Goal: Task Accomplishment & Management: Manage account settings

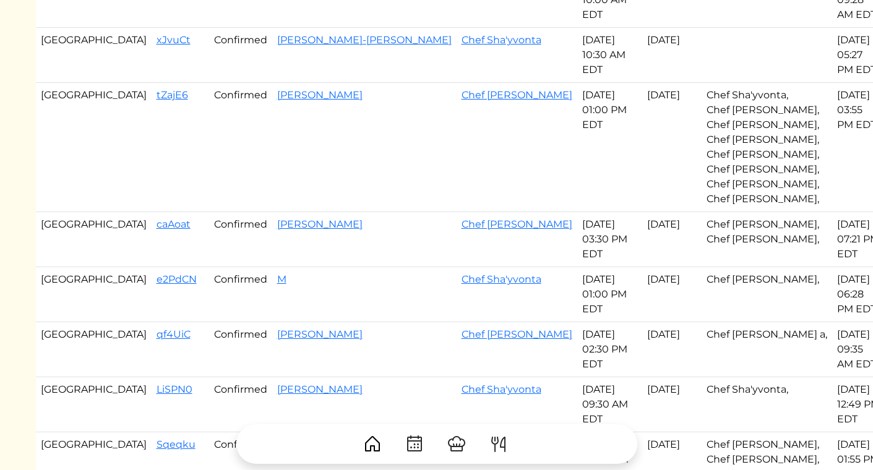
scroll to position [499, 0]
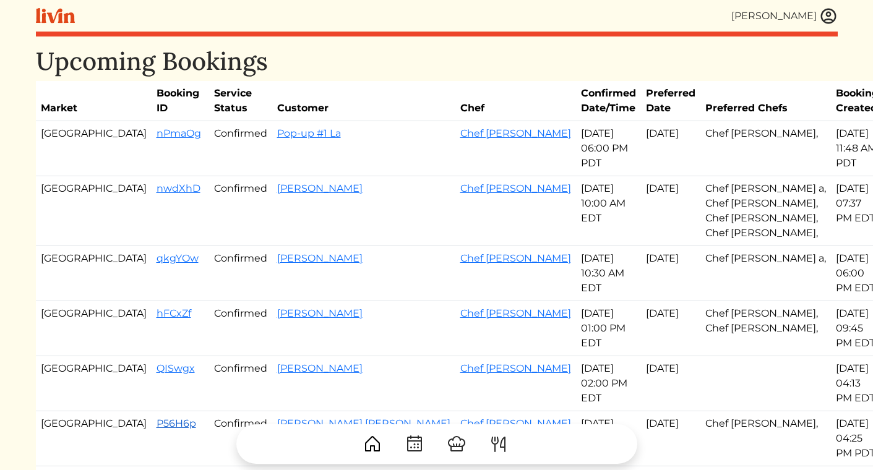
click at [157, 418] on link "P56H6p" at bounding box center [177, 424] width 40 height 12
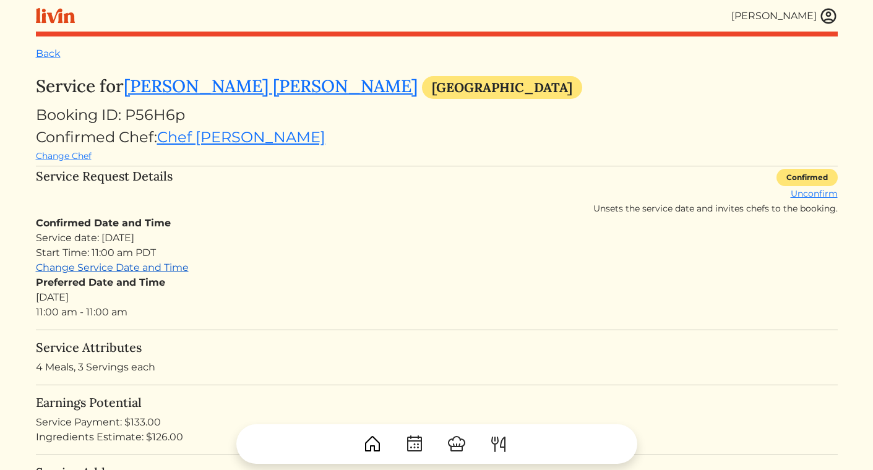
click at [142, 270] on link "Change Service Date and Time" at bounding box center [112, 268] width 153 height 12
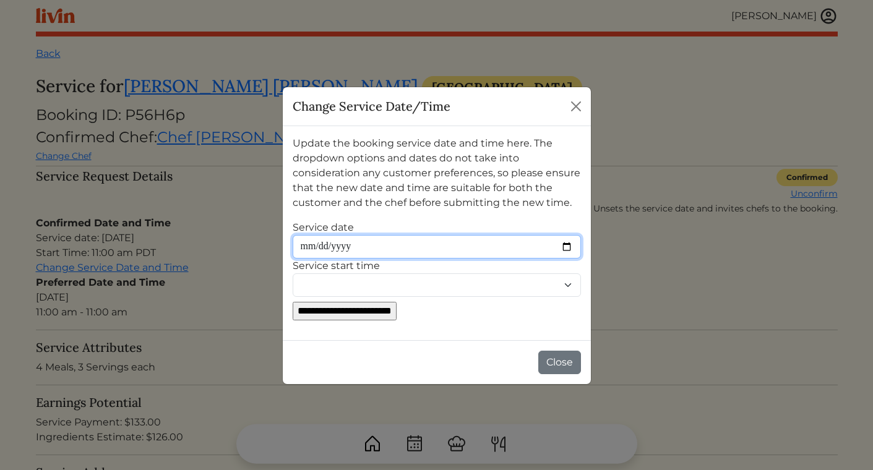
click at [334, 249] on input "Service date" at bounding box center [437, 247] width 288 height 24
click at [569, 249] on input "Service date" at bounding box center [437, 247] width 288 height 24
type input "**********"
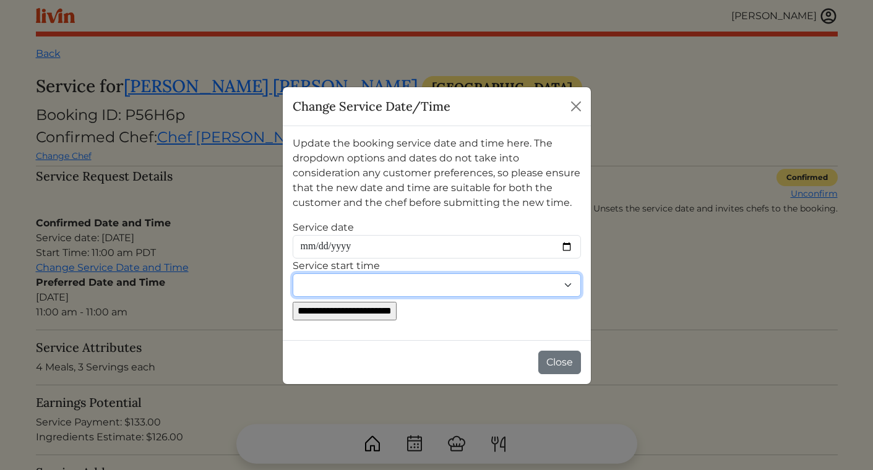
click at [343, 280] on select "******** ******** ******* ******* ******* ******* ******* ******* ******* *****…" at bounding box center [437, 285] width 288 height 24
select select "********"
click at [293, 273] on select "******** ******** ******* ******* ******* ******* ******* ******* ******* *****…" at bounding box center [437, 285] width 288 height 24
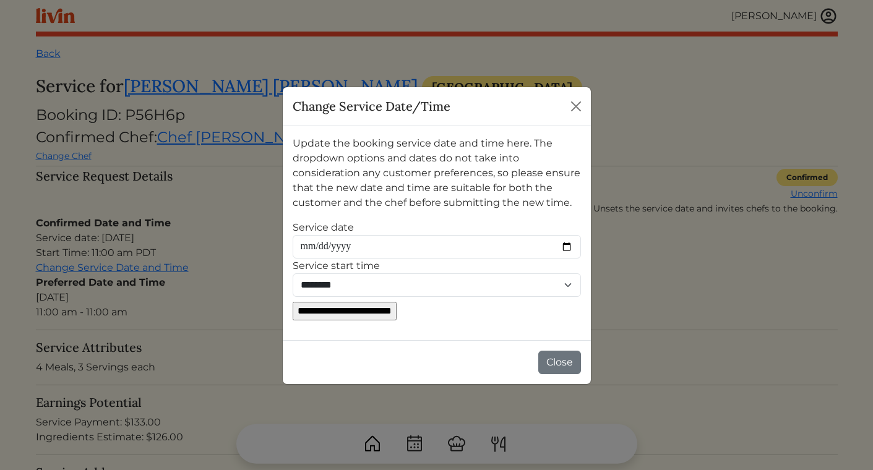
click at [385, 308] on input "**********" at bounding box center [345, 311] width 104 height 19
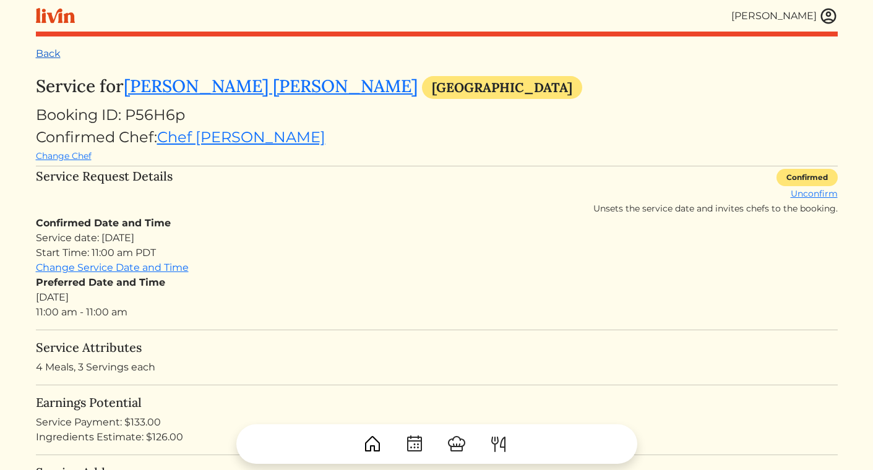
click at [48, 51] on link "Back" at bounding box center [48, 54] width 25 height 12
click at [52, 54] on link "Back" at bounding box center [48, 54] width 25 height 12
click at [830, 17] on img at bounding box center [828, 16] width 19 height 19
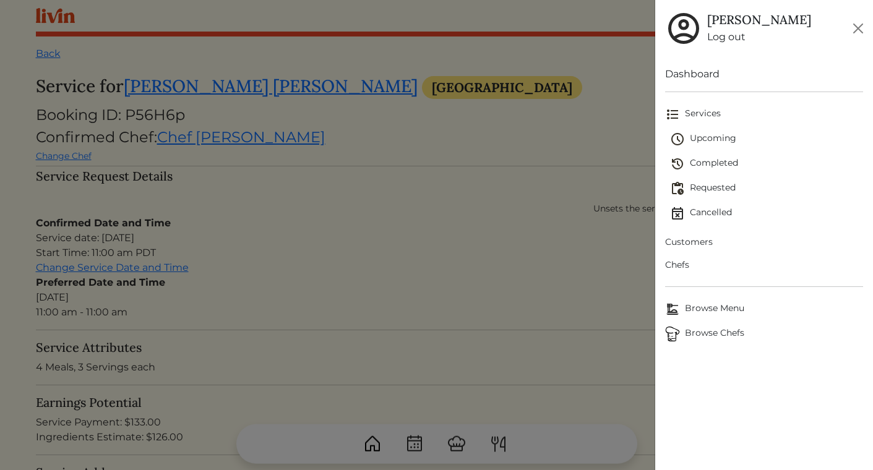
click at [720, 152] on link "Completed" at bounding box center [766, 164] width 193 height 25
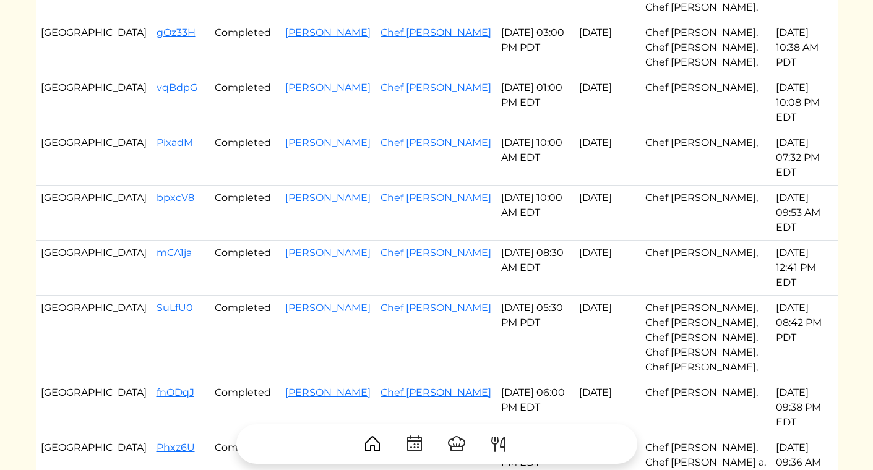
scroll to position [577, 0]
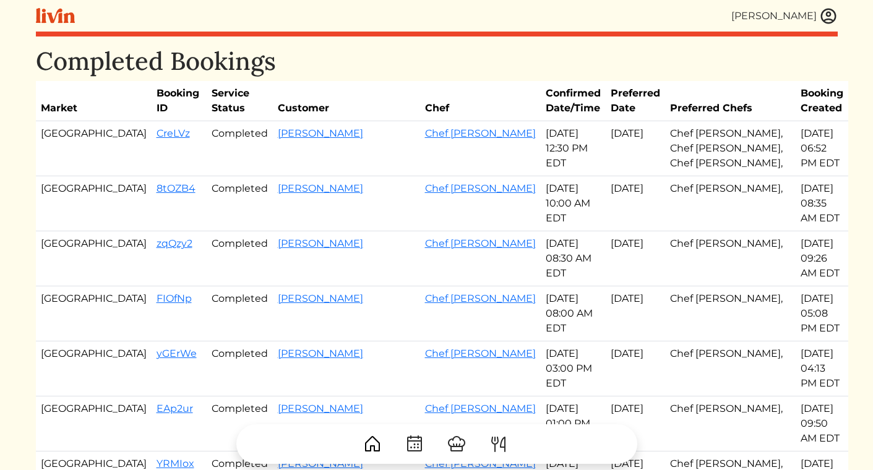
click at [828, 12] on img at bounding box center [828, 16] width 19 height 19
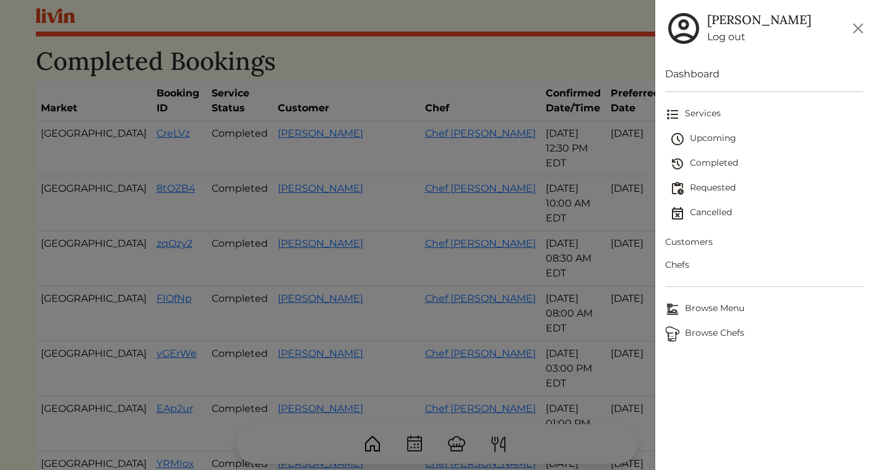
click at [711, 136] on span "Upcoming" at bounding box center [766, 139] width 193 height 15
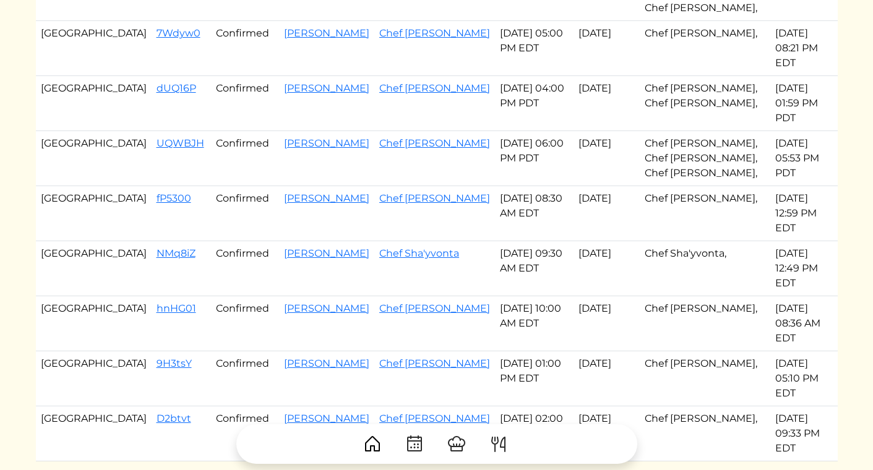
scroll to position [562, 0]
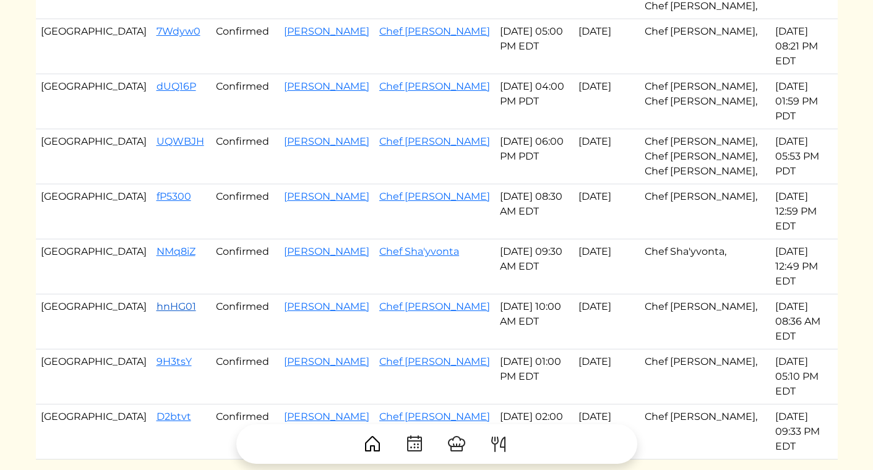
click at [157, 301] on link "hnHG01" at bounding box center [177, 307] width 40 height 12
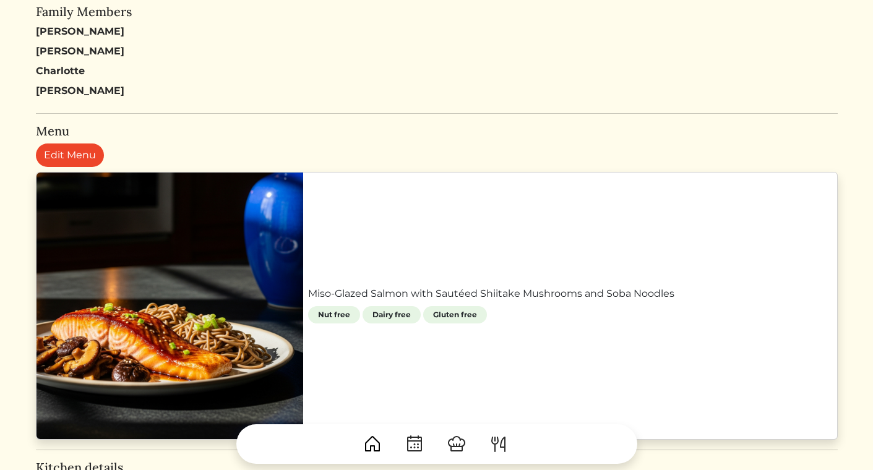
scroll to position [642, 0]
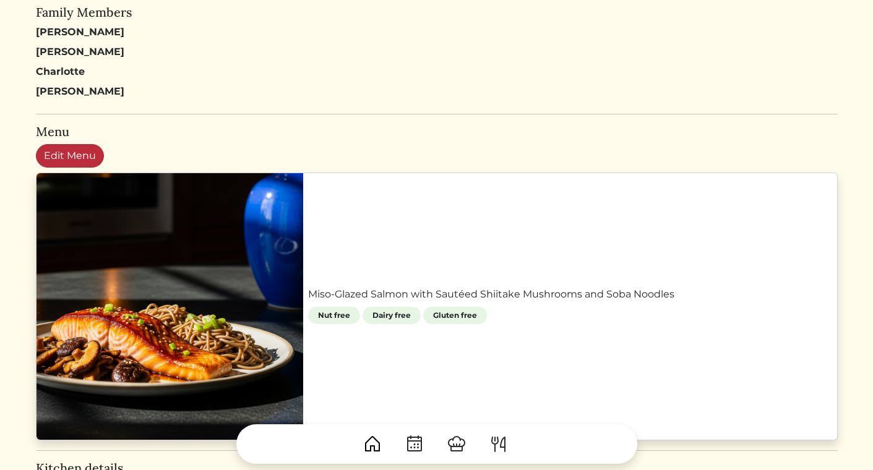
click at [68, 153] on link "Edit Menu" at bounding box center [70, 156] width 68 height 24
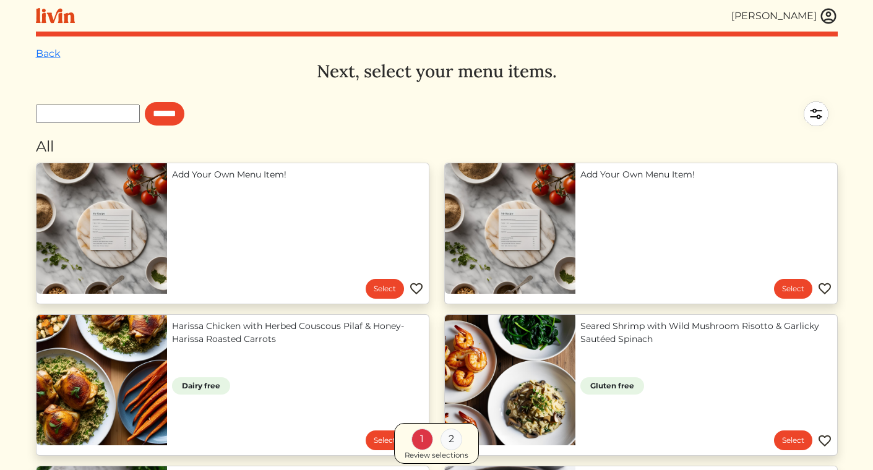
click at [116, 108] on input "text" at bounding box center [88, 114] width 104 height 19
type input "*******"
click at [145, 102] on input "******" at bounding box center [165, 114] width 40 height 24
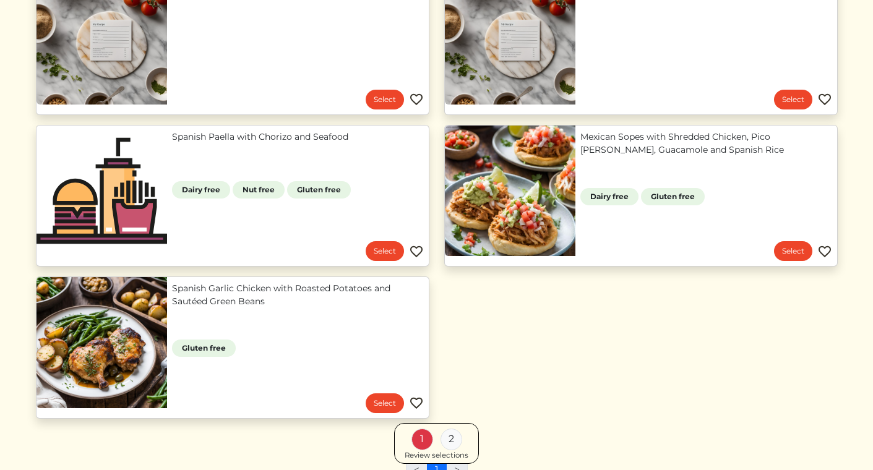
scroll to position [253, 0]
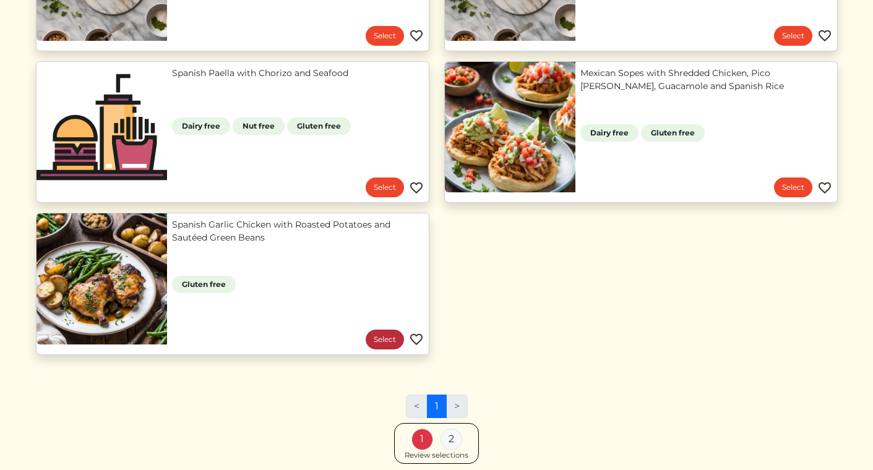
click at [389, 337] on link "Select" at bounding box center [385, 340] width 38 height 20
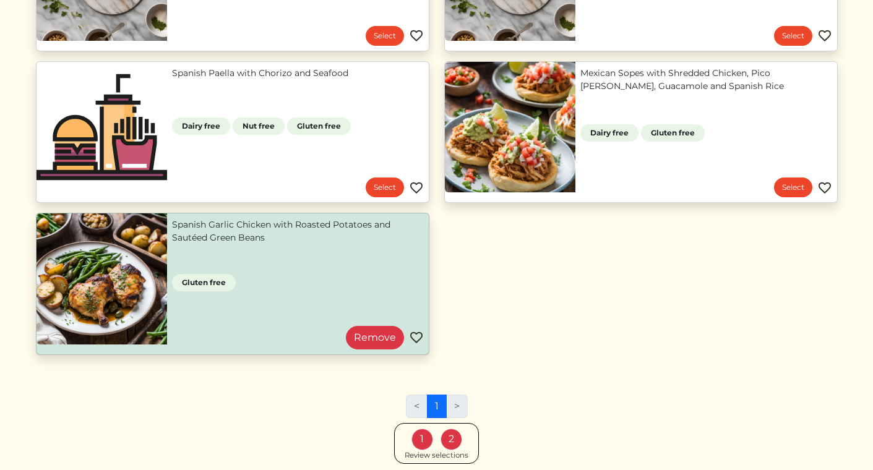
click at [450, 454] on div "Review selections" at bounding box center [437, 455] width 64 height 11
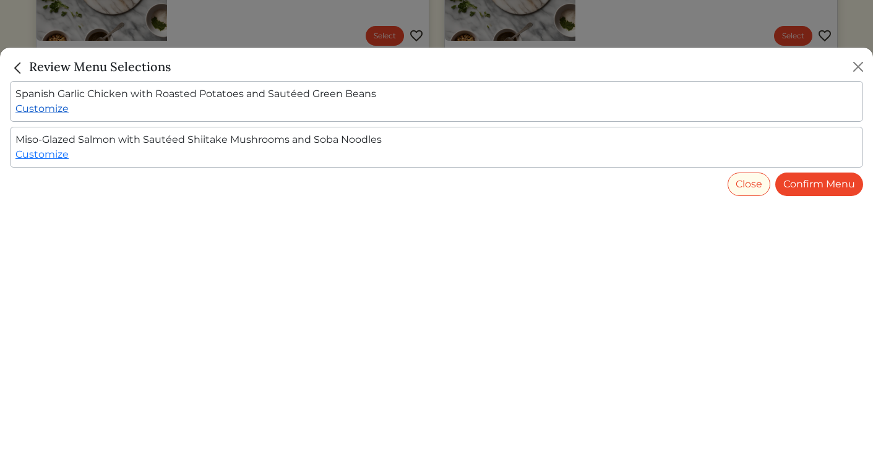
click at [48, 109] on link "Customize" at bounding box center [41, 109] width 53 height 12
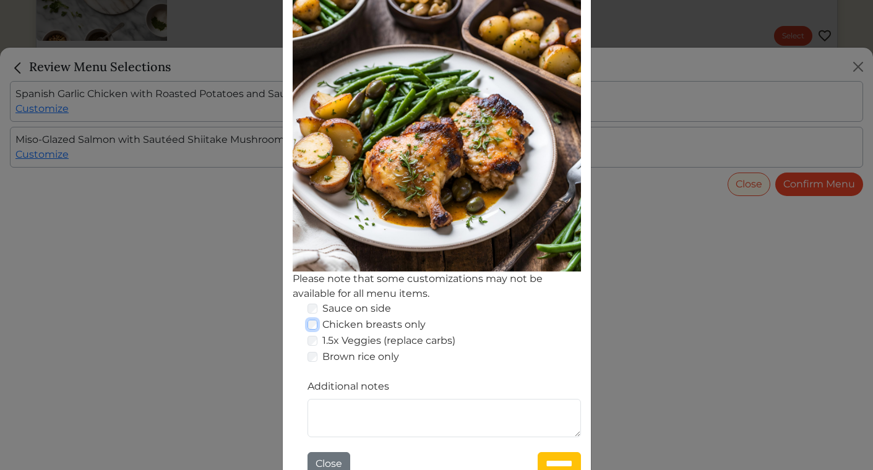
scroll to position [189, 0]
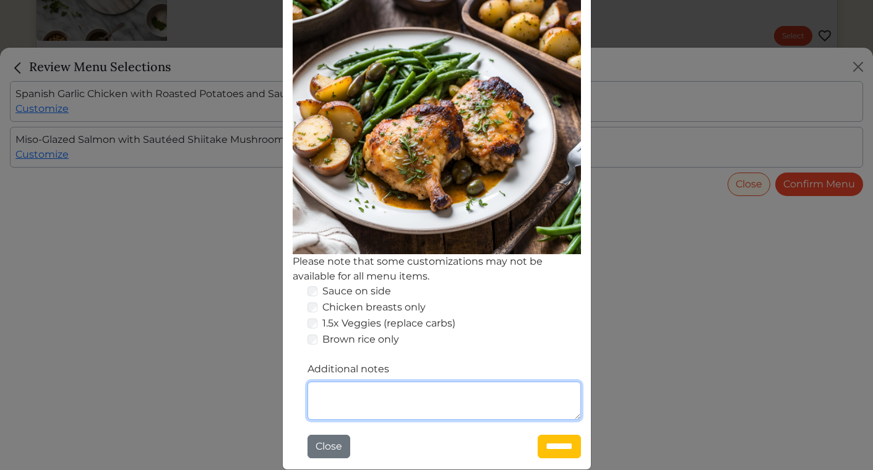
click at [353, 388] on textarea "Additional notes" at bounding box center [444, 401] width 273 height 38
type textarea "**********"
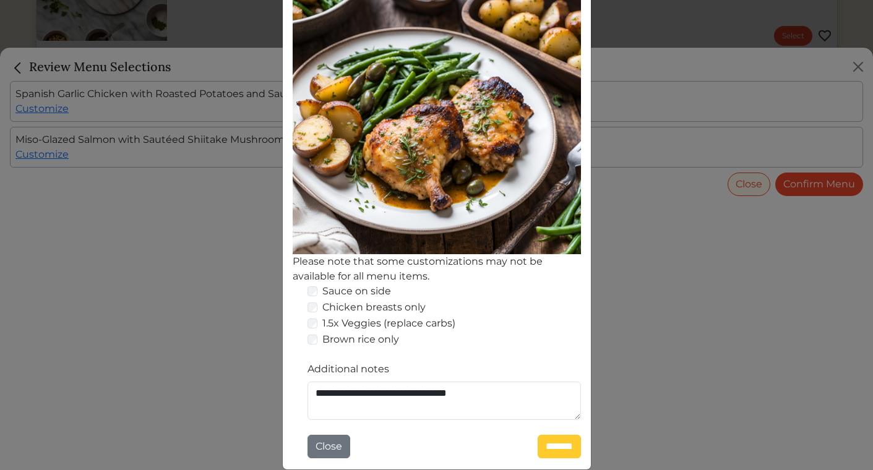
click at [549, 446] on input "*******" at bounding box center [559, 447] width 43 height 24
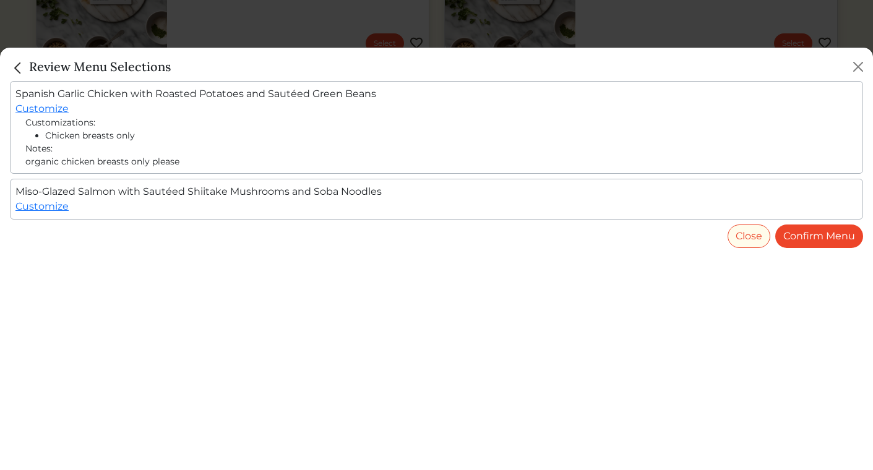
scroll to position [253, 0]
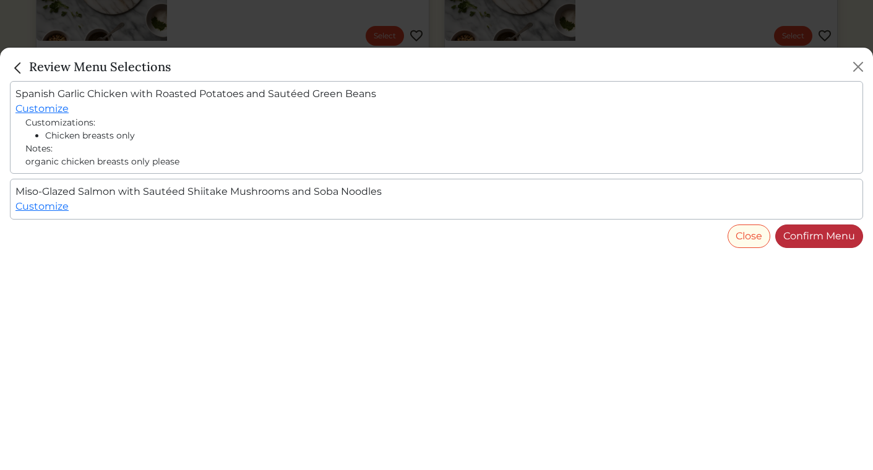
click at [850, 238] on link "Confirm Menu" at bounding box center [819, 237] width 88 height 24
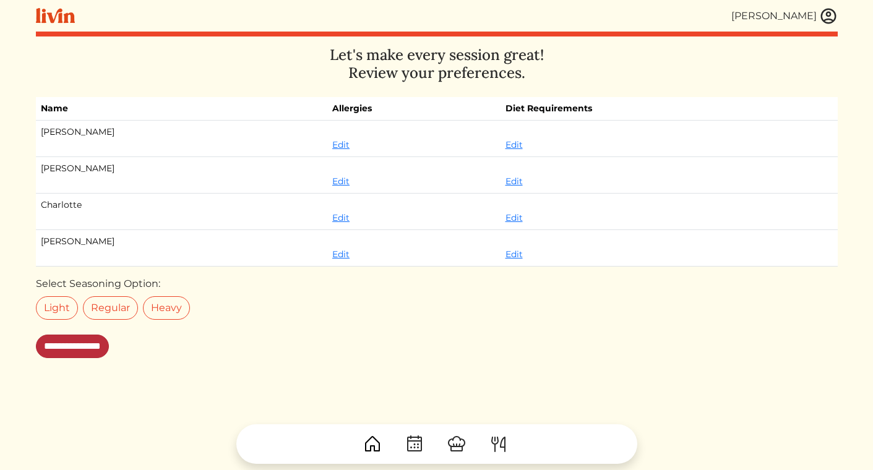
click at [84, 346] on input "**********" at bounding box center [72, 347] width 73 height 24
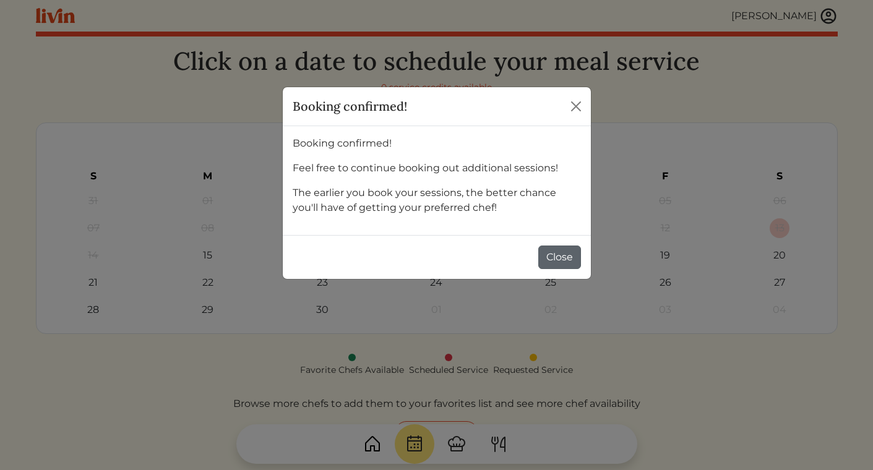
click at [572, 256] on button "Close" at bounding box center [559, 258] width 43 height 24
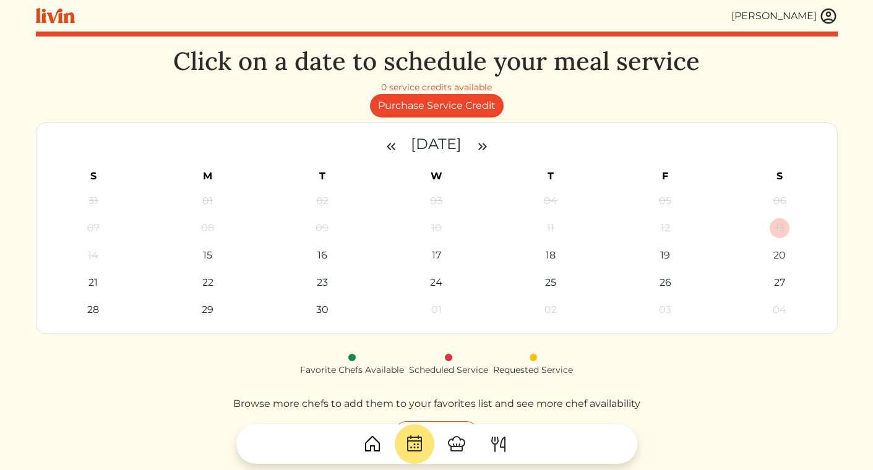
click at [828, 16] on img at bounding box center [828, 16] width 19 height 19
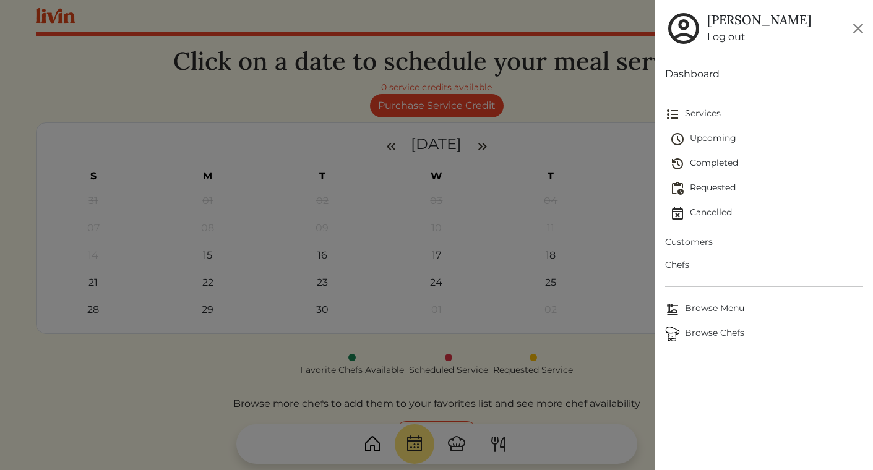
click at [713, 137] on span "Upcoming" at bounding box center [766, 139] width 193 height 15
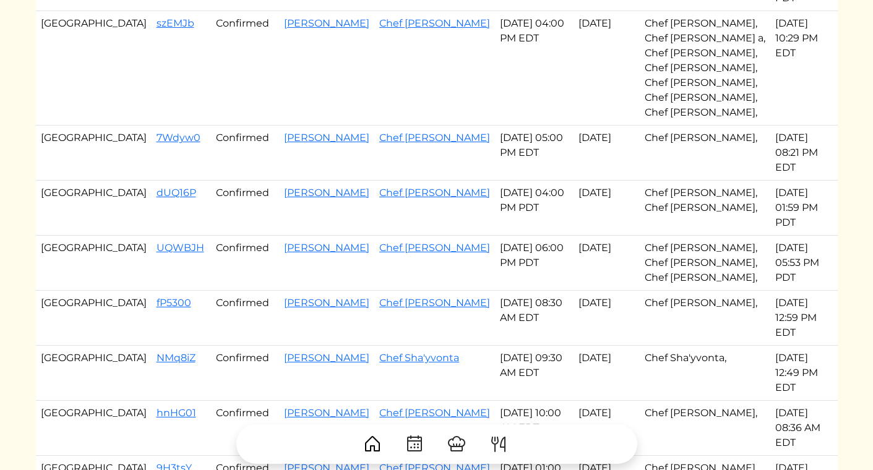
scroll to position [457, 0]
click at [157, 461] on link "9H3tsY" at bounding box center [174, 467] width 35 height 12
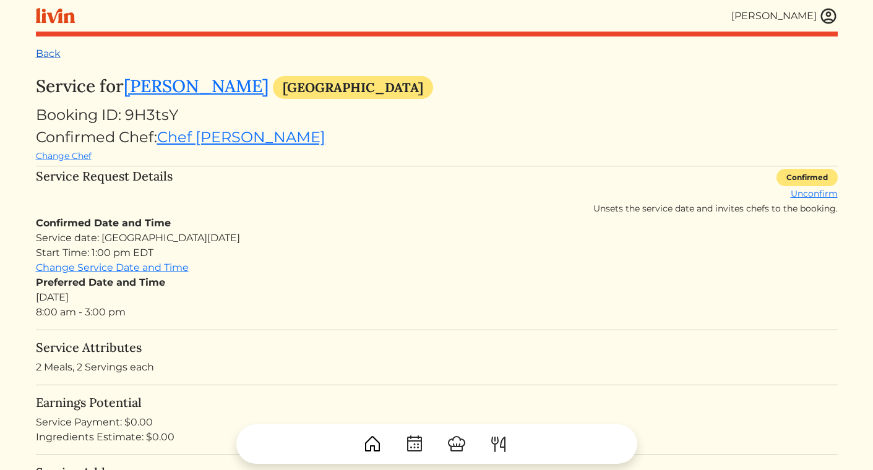
click at [55, 53] on link "Back" at bounding box center [48, 54] width 25 height 12
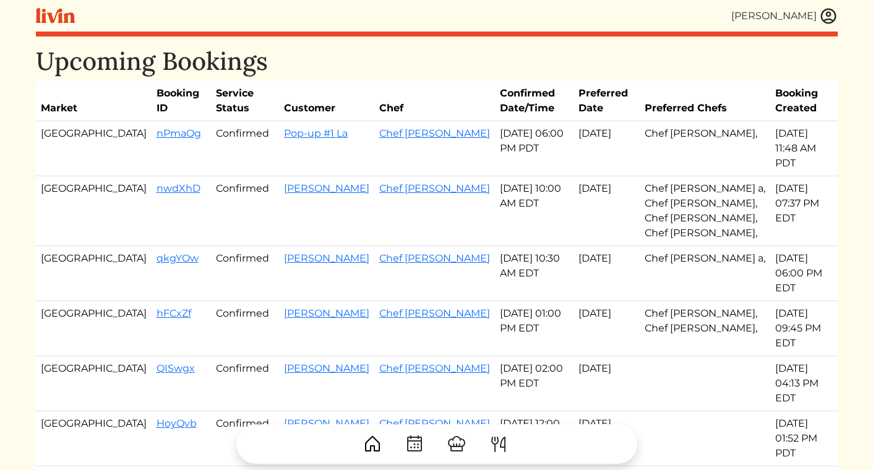
click at [825, 28] on div "[PERSON_NAME]" at bounding box center [437, 16] width 802 height 32
click at [827, 22] on img at bounding box center [828, 16] width 19 height 19
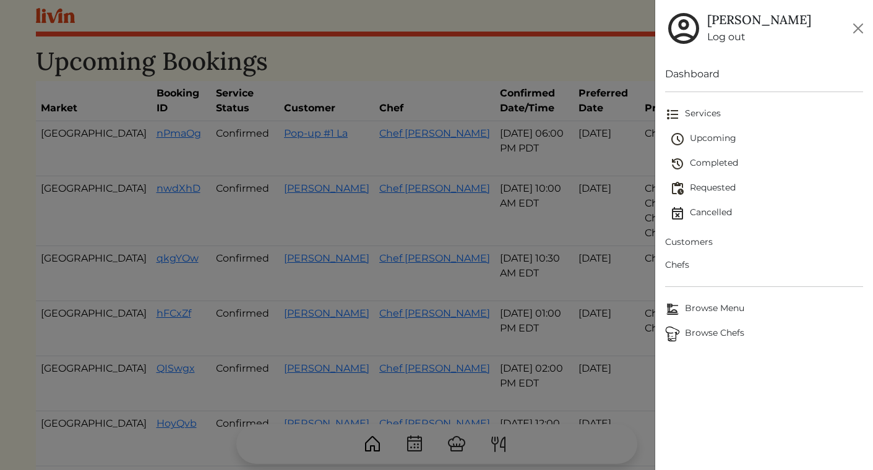
click at [704, 338] on span "Browse Chefs" at bounding box center [764, 334] width 198 height 15
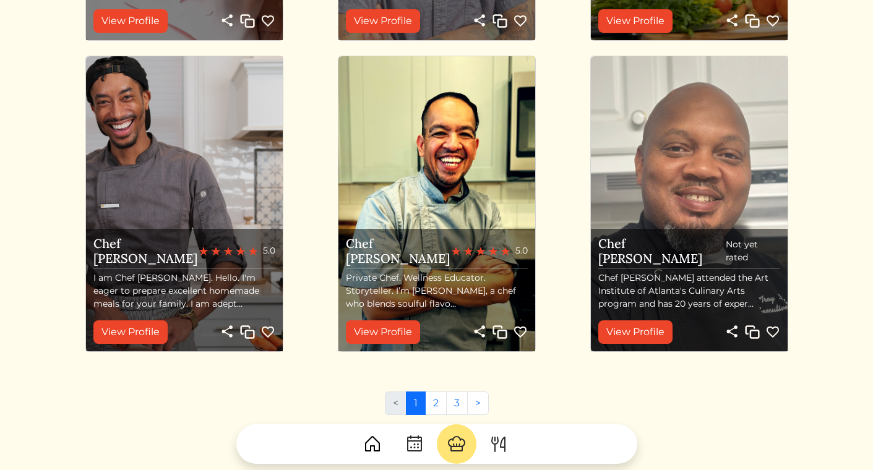
scroll to position [1309, 0]
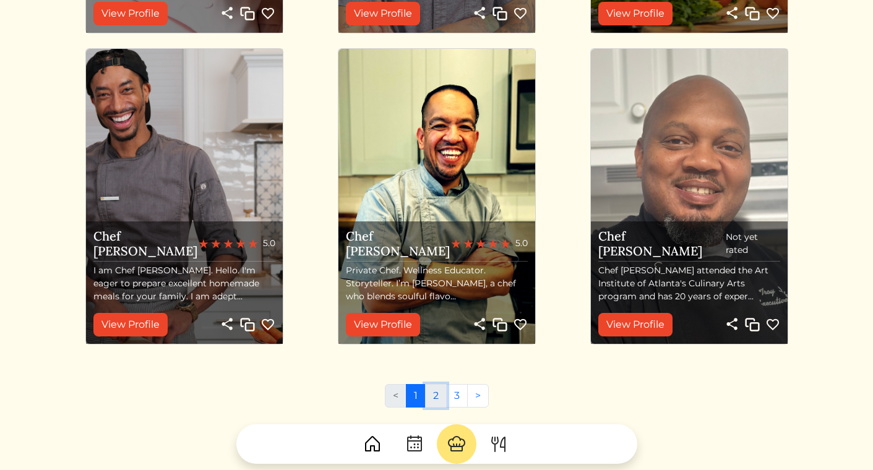
click at [435, 397] on link "2" at bounding box center [436, 396] width 22 height 24
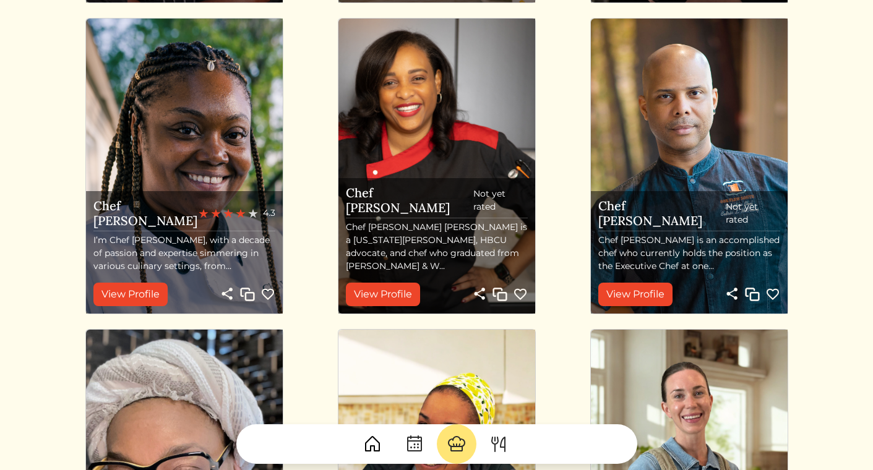
scroll to position [1029, 0]
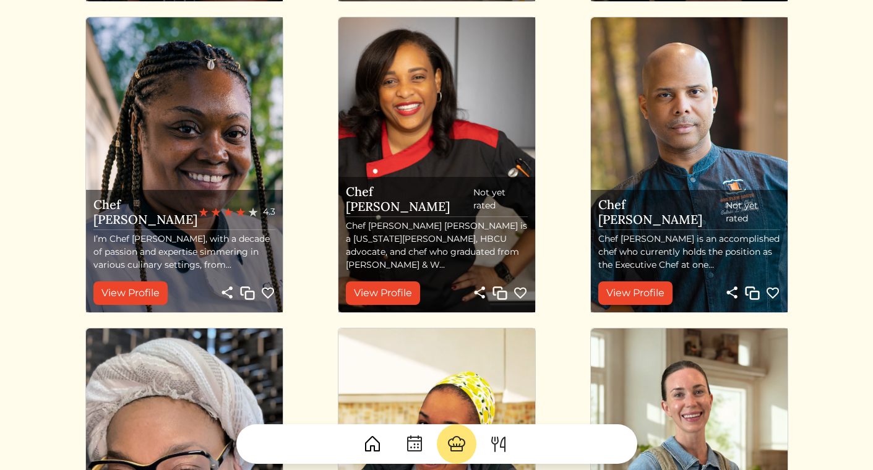
click at [168, 244] on p "I’m Chef Lex, with a decade of passion and expertise simmering in various culin…" at bounding box center [184, 252] width 182 height 39
click at [249, 203] on img at bounding box center [184, 164] width 197 height 295
click at [248, 217] on img at bounding box center [253, 212] width 10 height 10
click at [127, 286] on link "View Profile" at bounding box center [130, 294] width 74 height 24
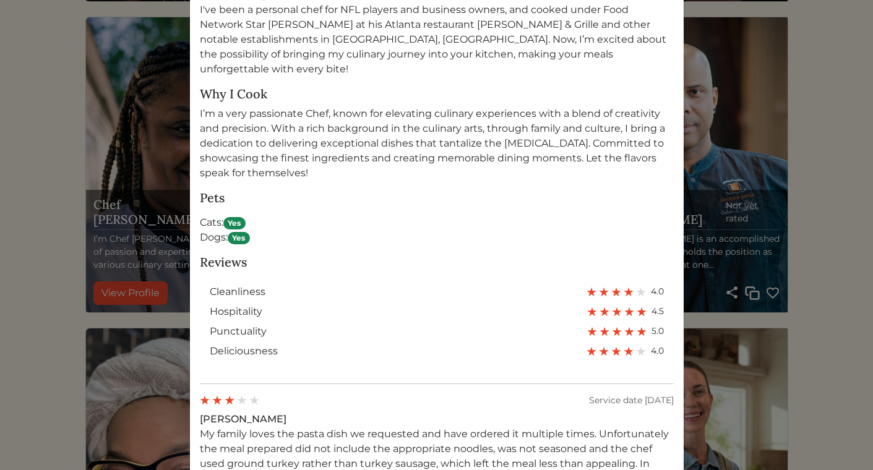
scroll to position [869, 0]
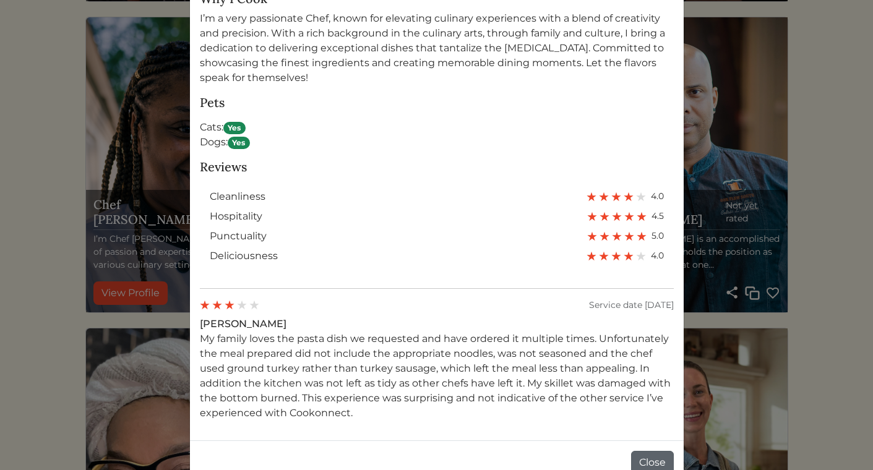
click at [651, 452] on button "Close" at bounding box center [652, 463] width 43 height 24
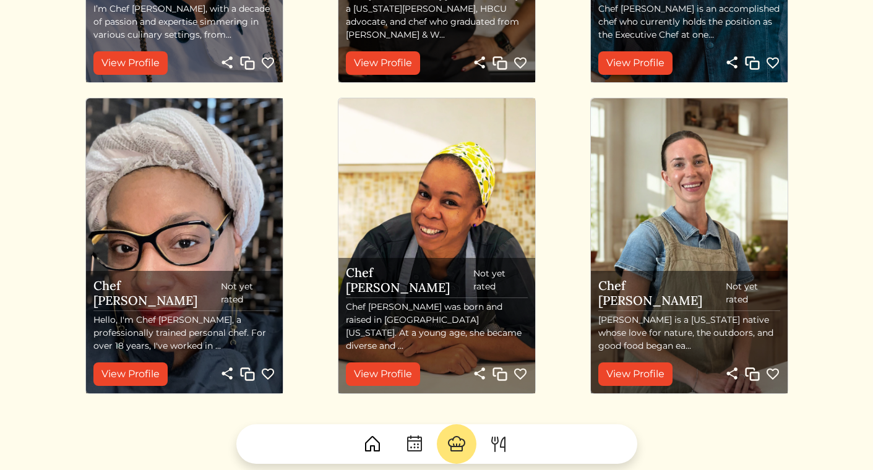
scroll to position [1260, 0]
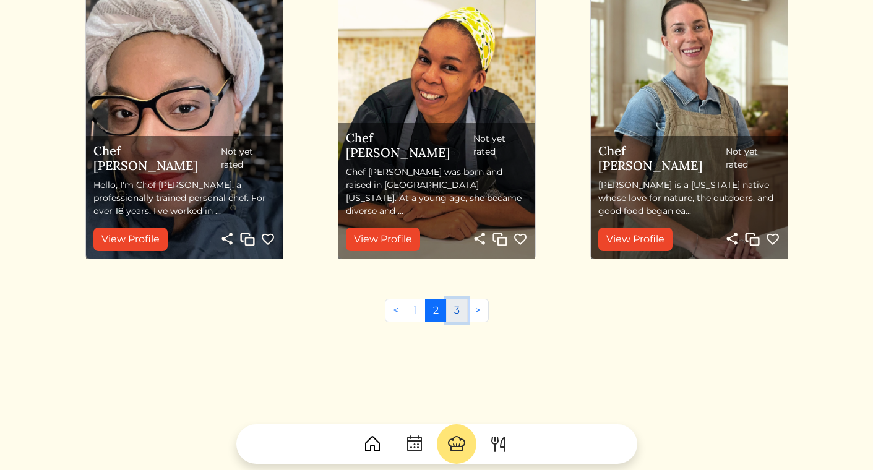
click at [457, 308] on link "3" at bounding box center [457, 311] width 22 height 24
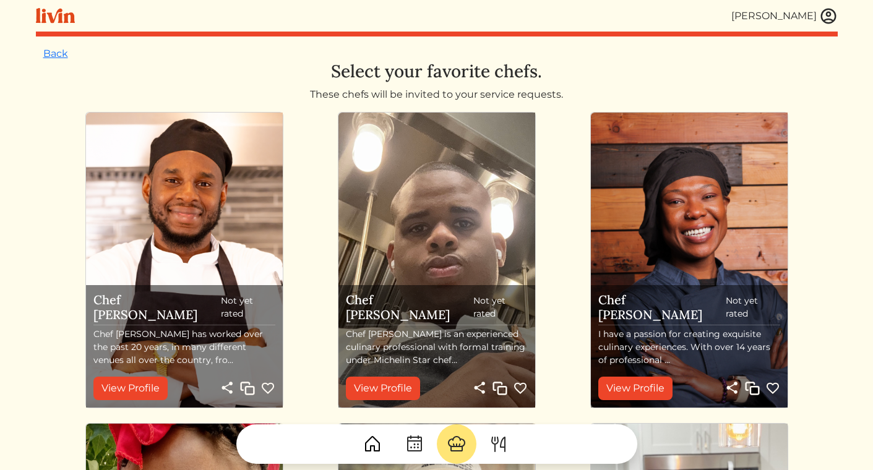
click at [62, 58] on link "Back" at bounding box center [55, 54] width 25 height 12
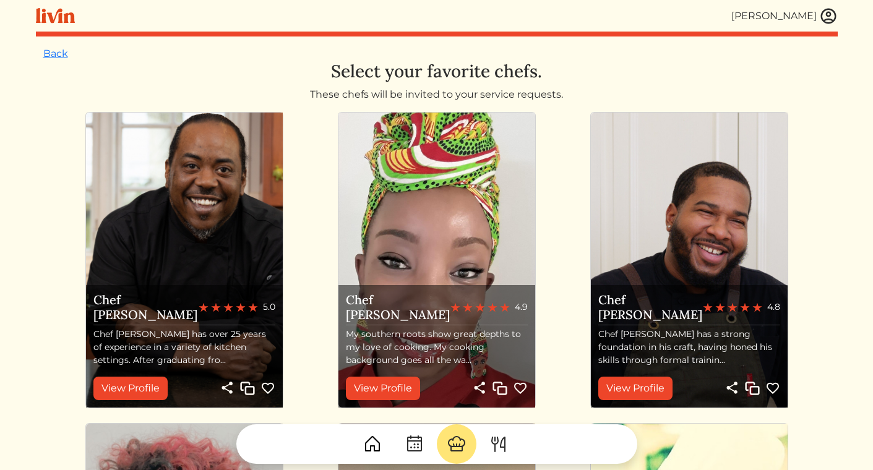
click at [831, 15] on img at bounding box center [828, 16] width 19 height 19
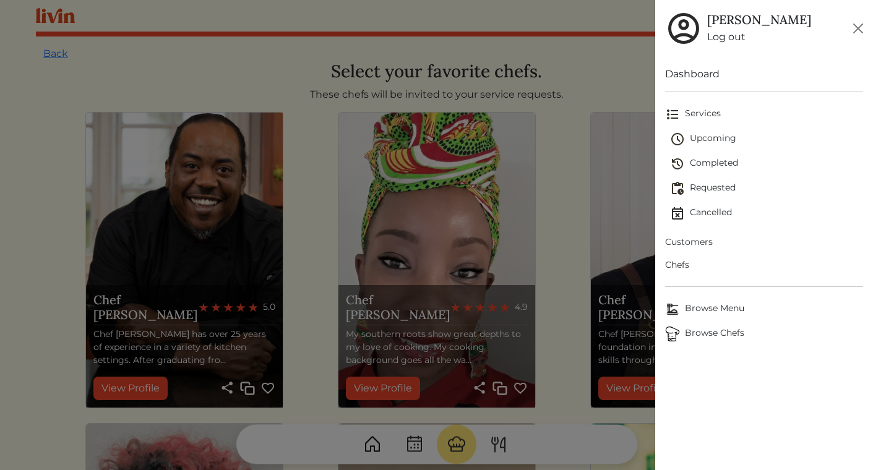
click at [568, 92] on div at bounding box center [436, 235] width 873 height 470
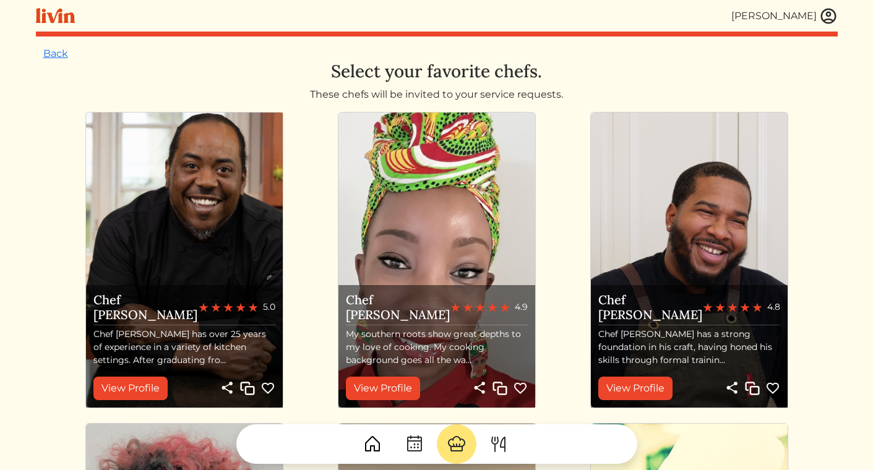
click at [834, 15] on img at bounding box center [828, 16] width 19 height 19
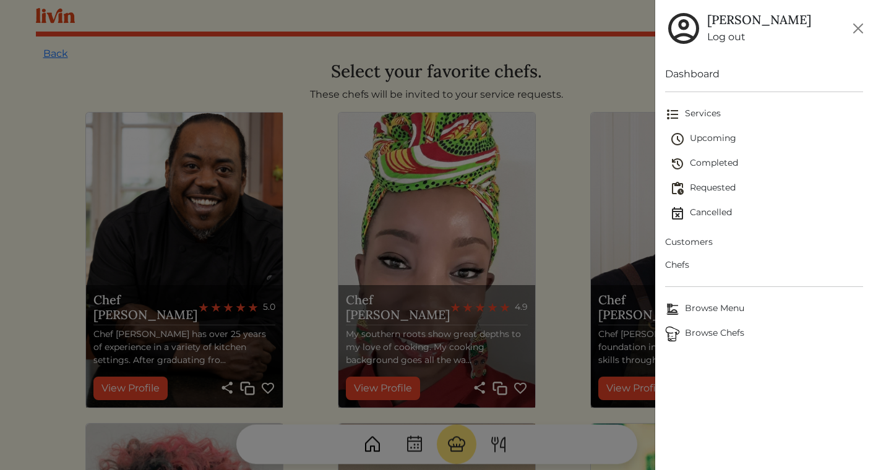
click at [710, 139] on span "Upcoming" at bounding box center [766, 139] width 193 height 15
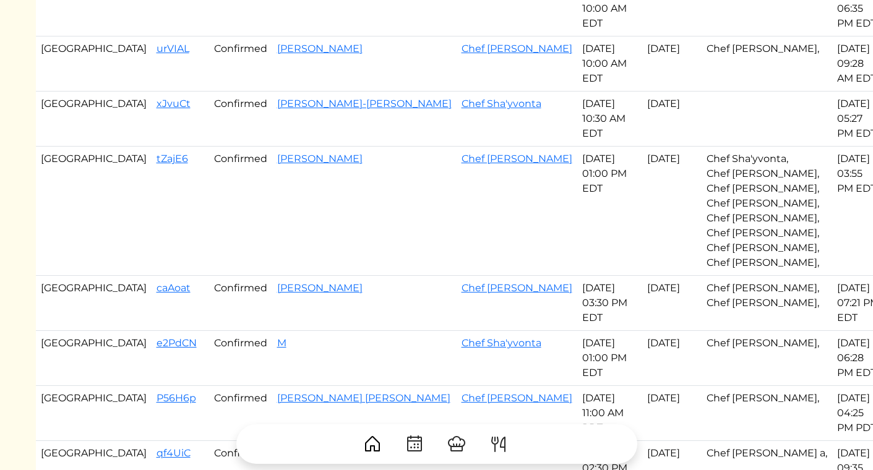
scroll to position [416, 0]
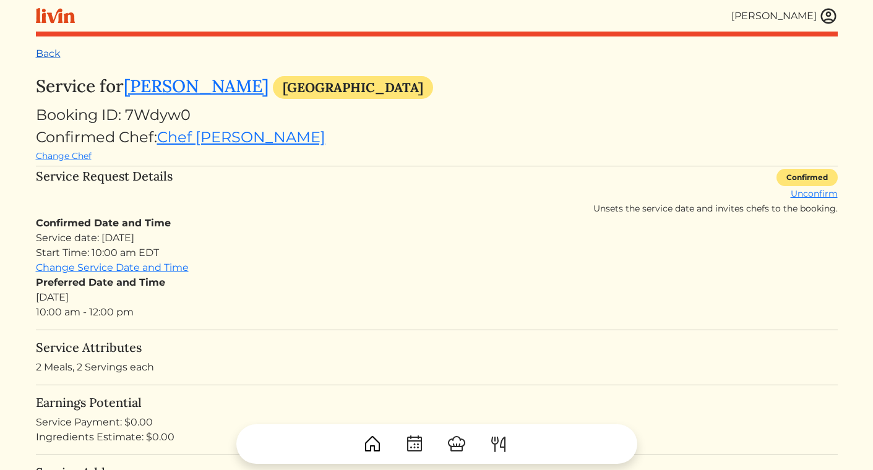
click at [39, 57] on link "Back" at bounding box center [48, 54] width 25 height 12
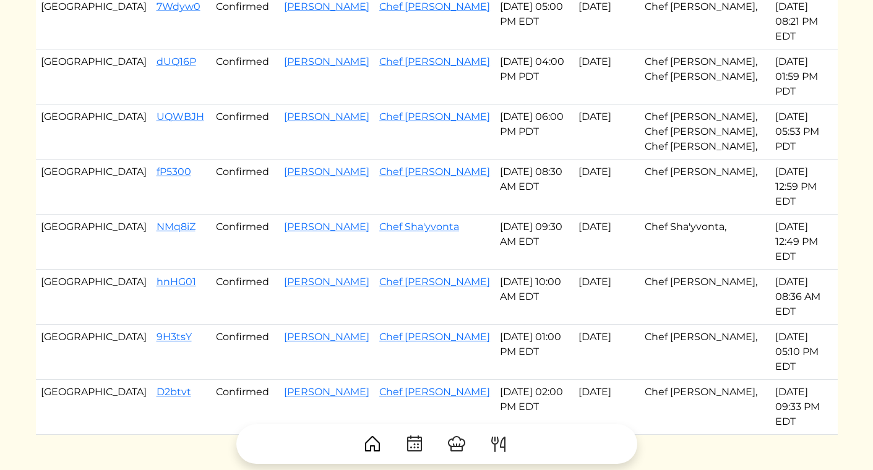
scroll to position [606, 0]
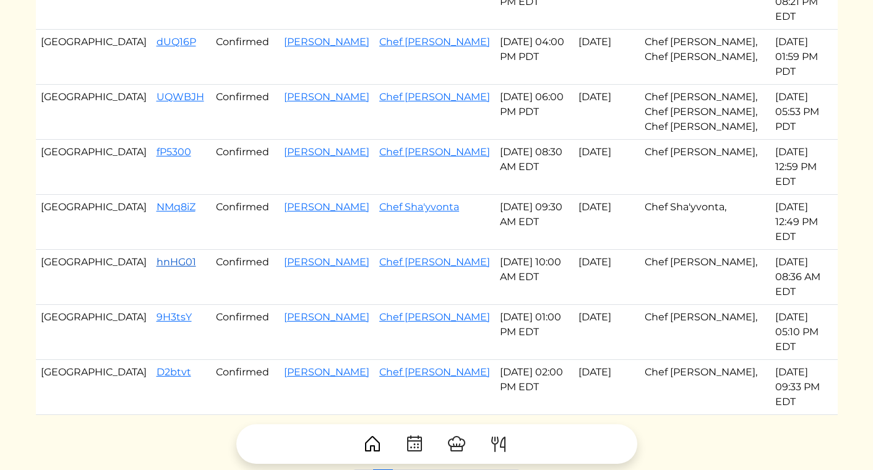
click at [157, 256] on link "hnHG01" at bounding box center [177, 262] width 40 height 12
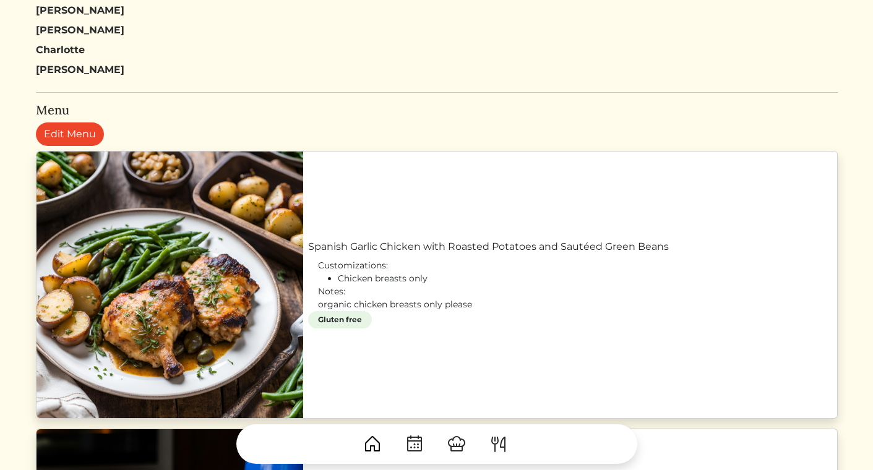
scroll to position [700, 0]
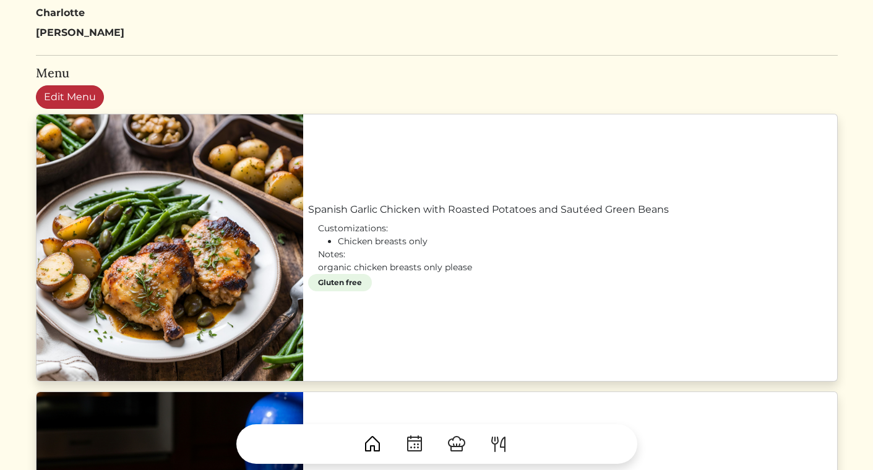
click at [79, 88] on link "Edit Menu" at bounding box center [70, 97] width 68 height 24
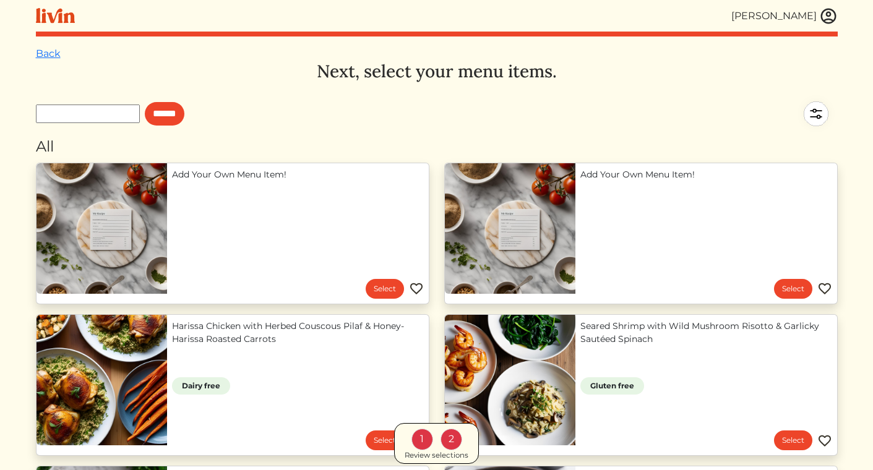
click at [450, 455] on div "Review selections" at bounding box center [437, 455] width 64 height 11
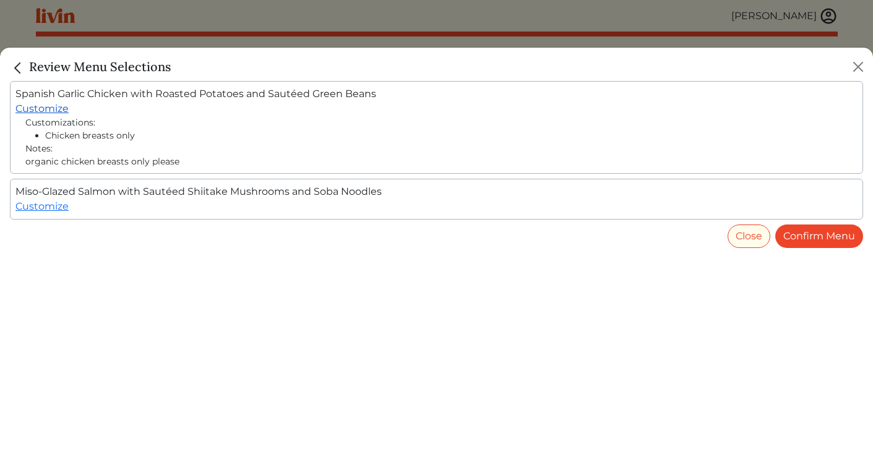
click at [59, 106] on link "Customize" at bounding box center [41, 109] width 53 height 12
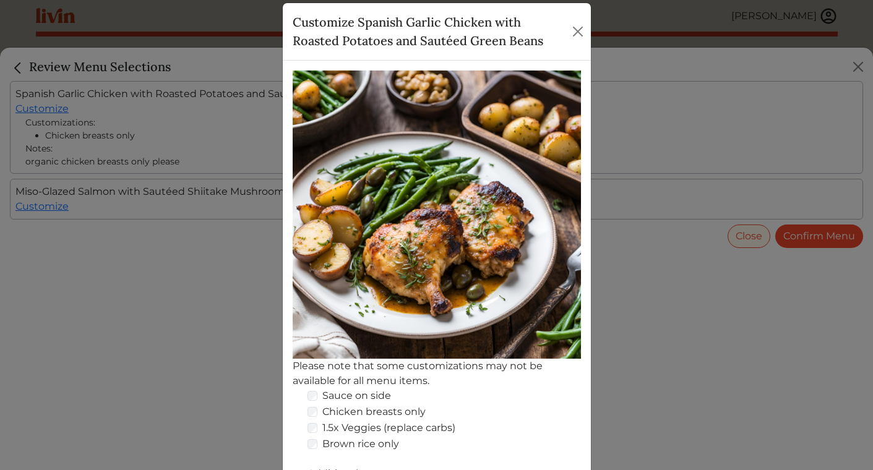
scroll to position [189, 0]
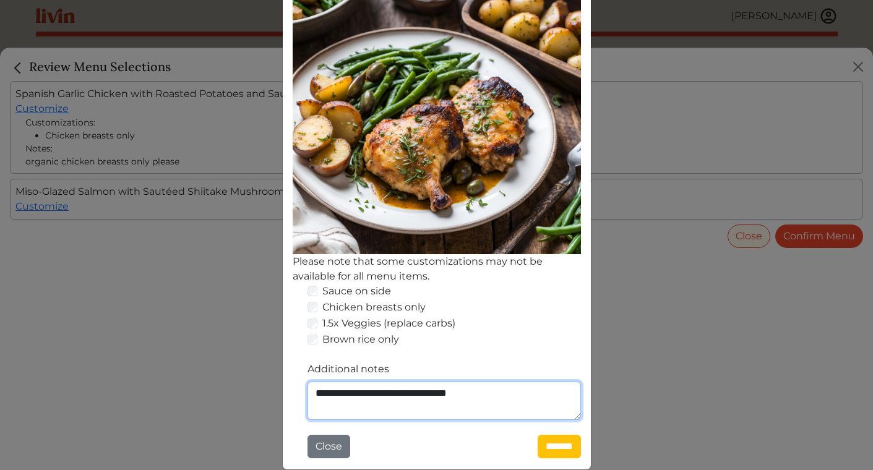
click at [518, 393] on textarea "**********" at bounding box center [444, 401] width 273 height 38
type textarea "**********"
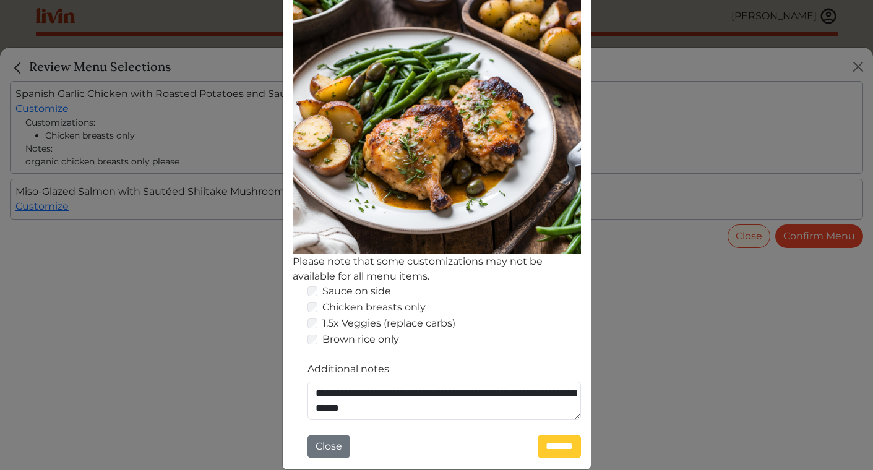
click at [564, 449] on input "*******" at bounding box center [559, 447] width 43 height 24
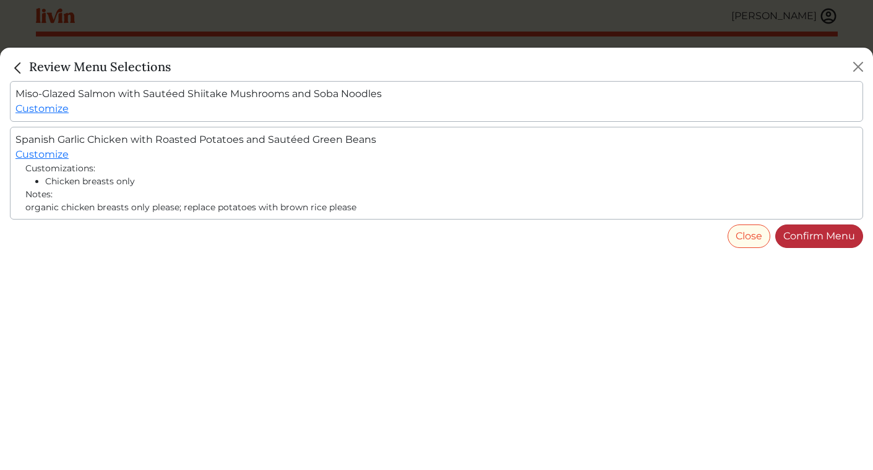
click at [809, 233] on link "Confirm Menu" at bounding box center [819, 237] width 88 height 24
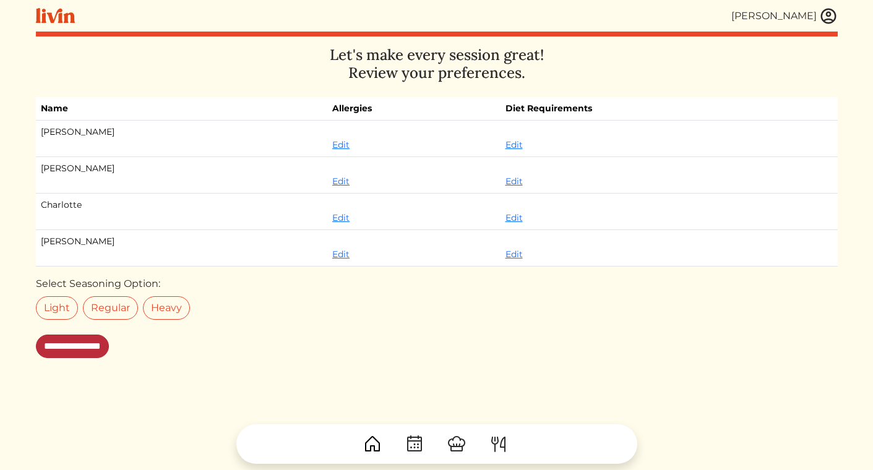
click at [77, 351] on input "**********" at bounding box center [72, 347] width 73 height 24
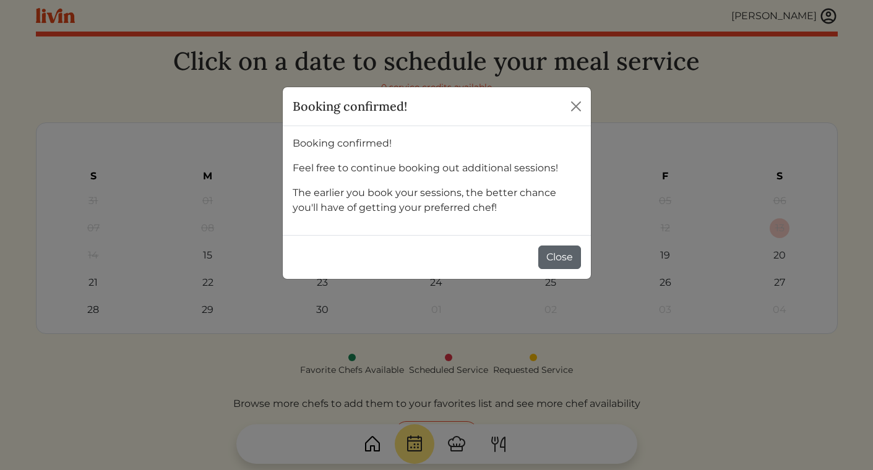
click at [564, 259] on button "Close" at bounding box center [559, 258] width 43 height 24
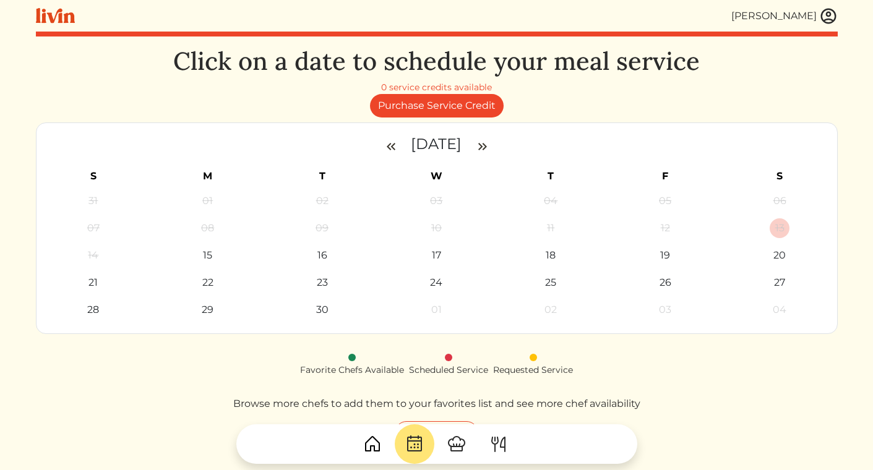
click at [824, 11] on img at bounding box center [828, 16] width 19 height 19
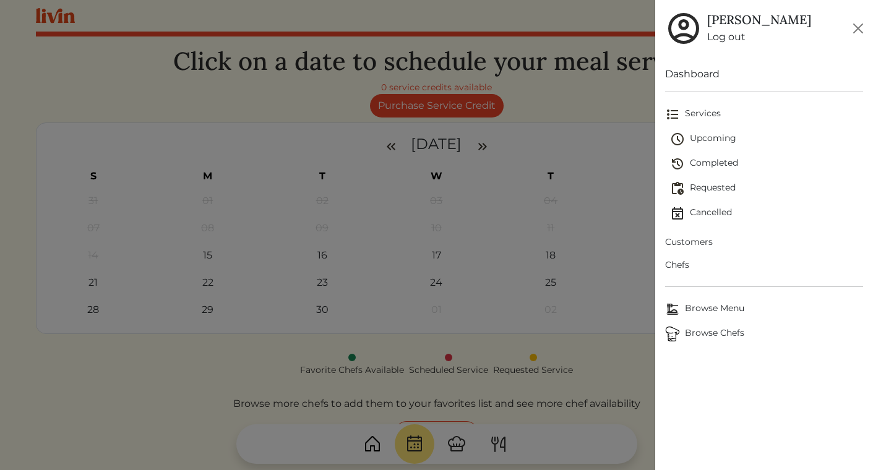
click at [715, 132] on span "Upcoming" at bounding box center [766, 139] width 193 height 15
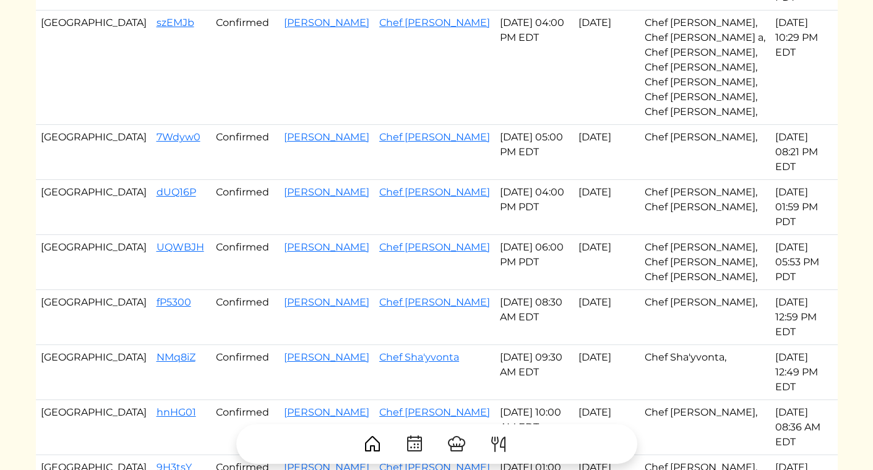
scroll to position [458, 0]
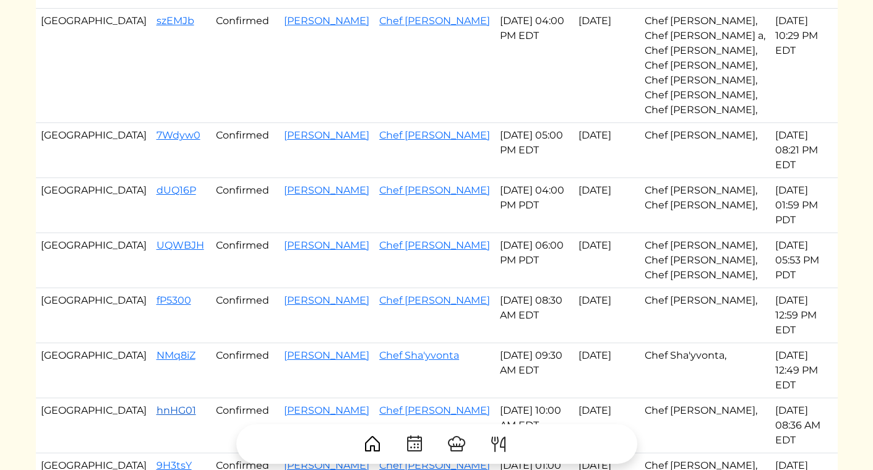
click at [157, 405] on link "hnHG01" at bounding box center [177, 411] width 40 height 12
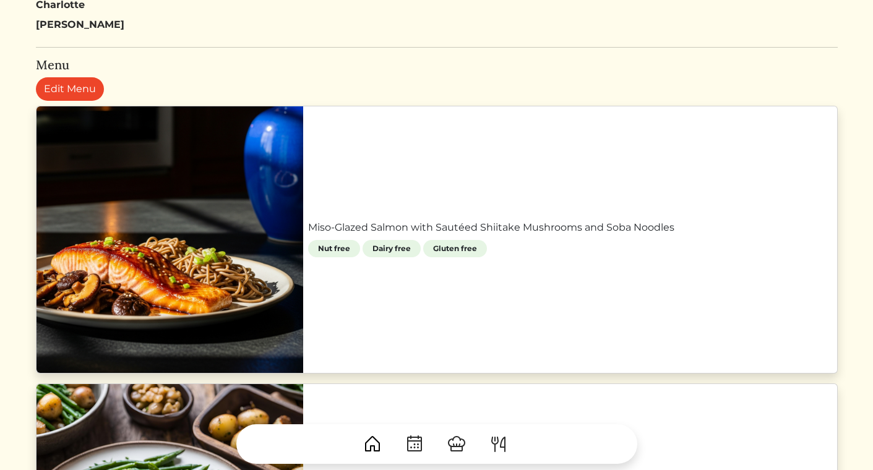
scroll to position [295, 0]
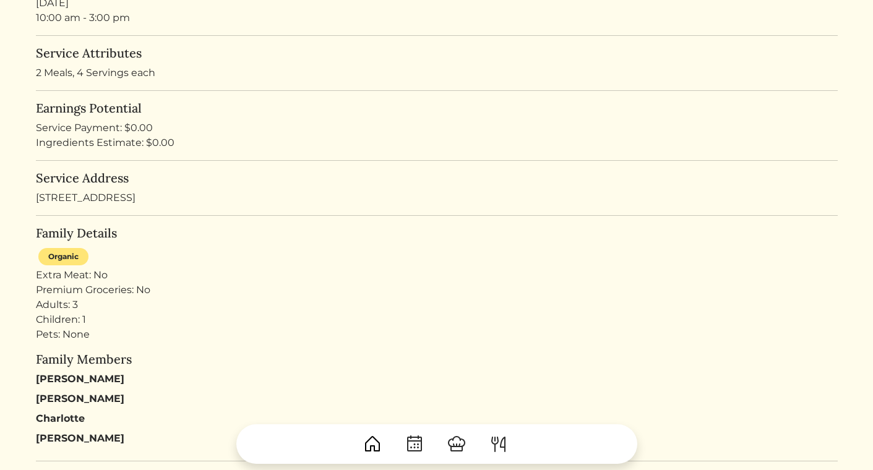
click at [251, 105] on h5 "Earnings Potential" at bounding box center [437, 108] width 802 height 15
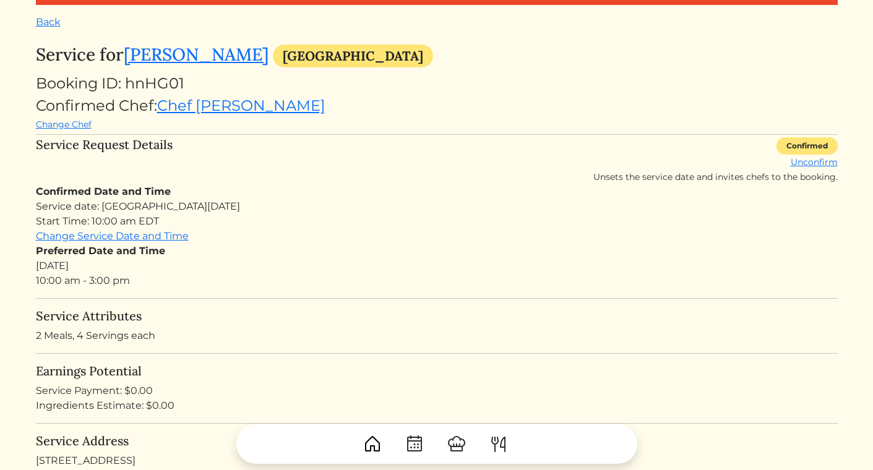
scroll to position [0, 0]
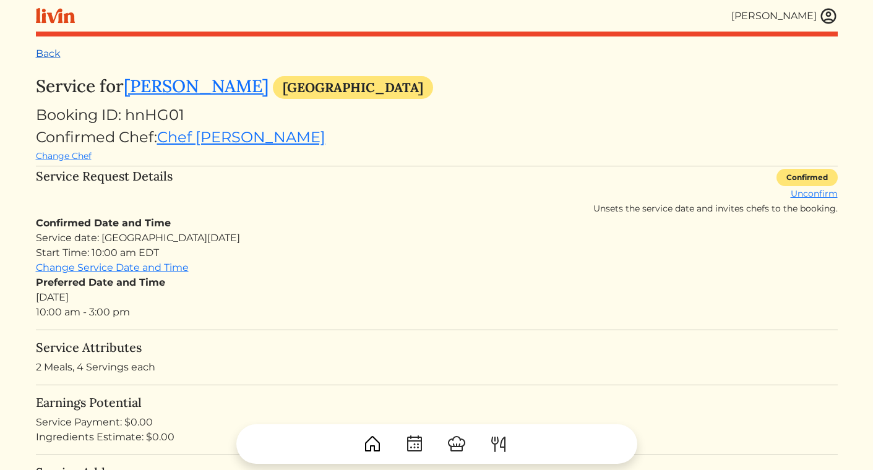
click at [50, 48] on link "Back" at bounding box center [48, 54] width 25 height 12
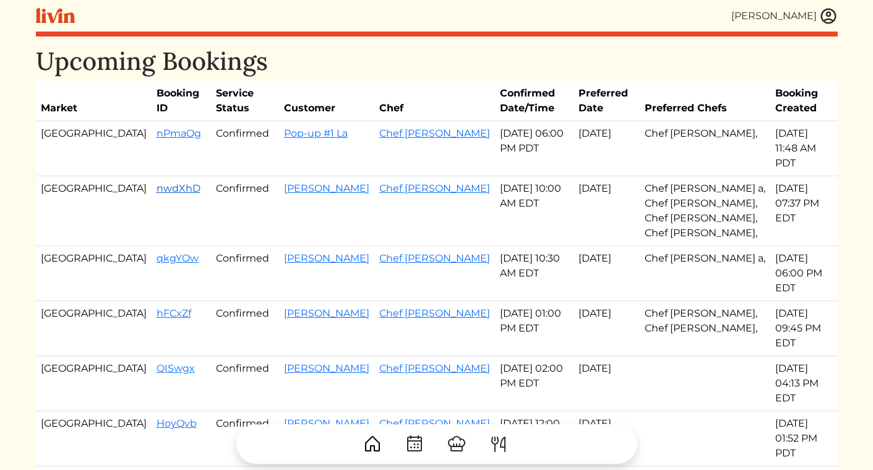
click at [157, 183] on link "nwdXhD" at bounding box center [179, 189] width 44 height 12
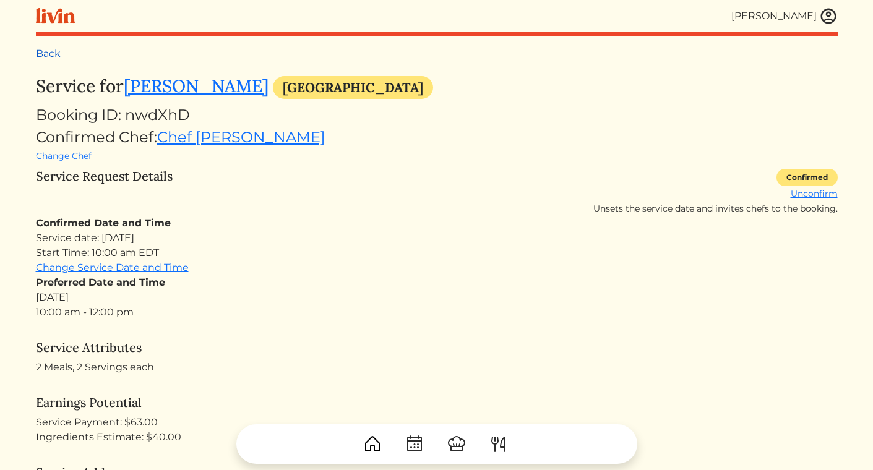
click at [42, 56] on link "Back" at bounding box center [48, 54] width 25 height 12
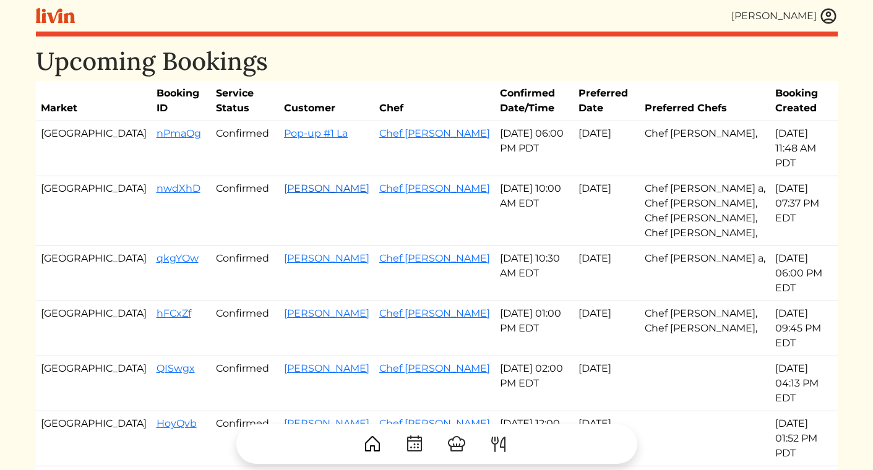
click at [284, 183] on link "[PERSON_NAME]" at bounding box center [326, 189] width 85 height 12
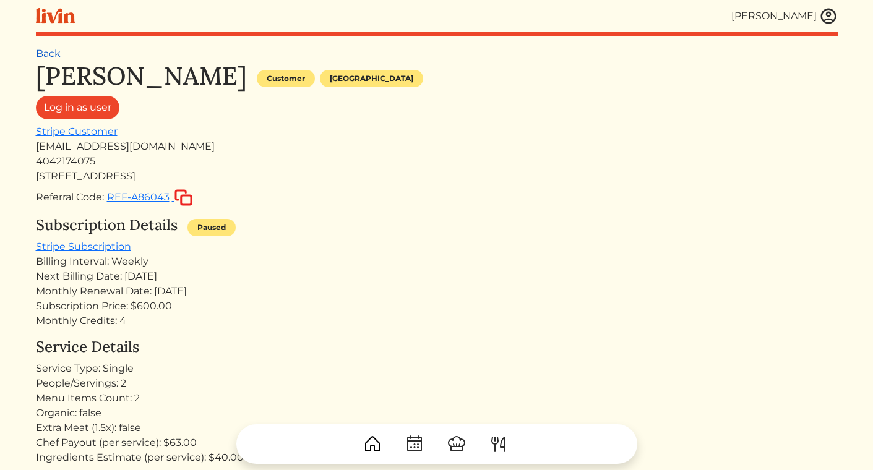
click at [47, 58] on link "Back" at bounding box center [48, 54] width 25 height 12
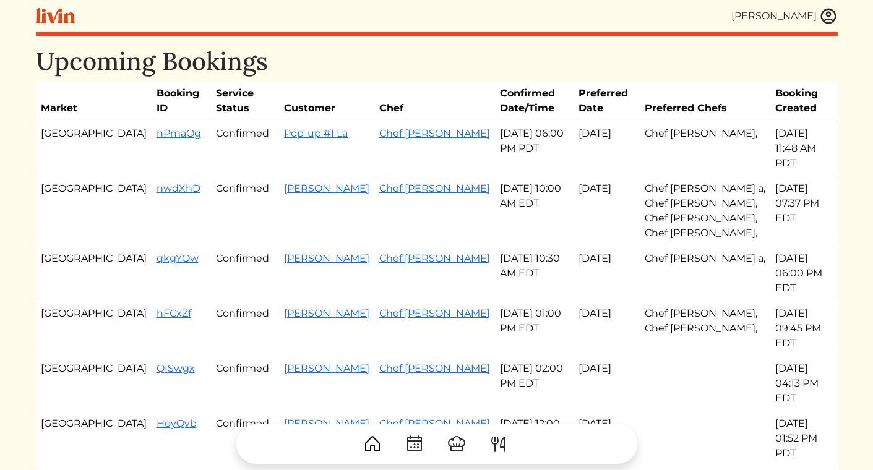
click at [837, 20] on link at bounding box center [828, 16] width 19 height 19
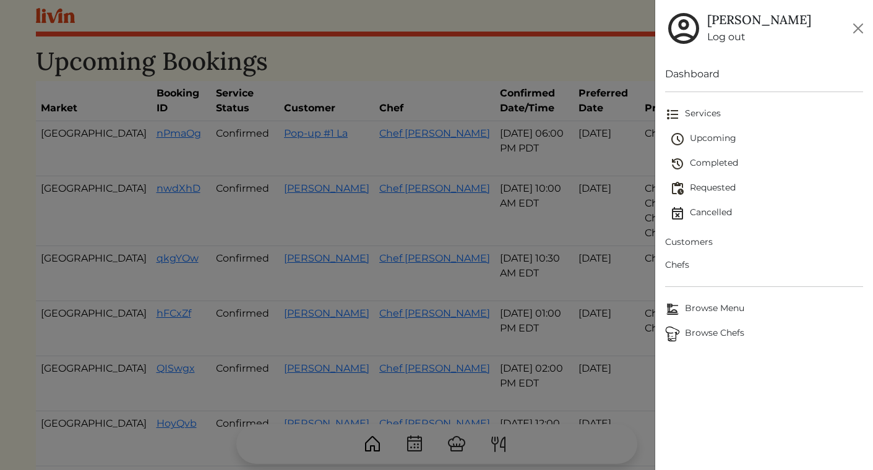
click at [700, 191] on span "Requested" at bounding box center [766, 188] width 193 height 15
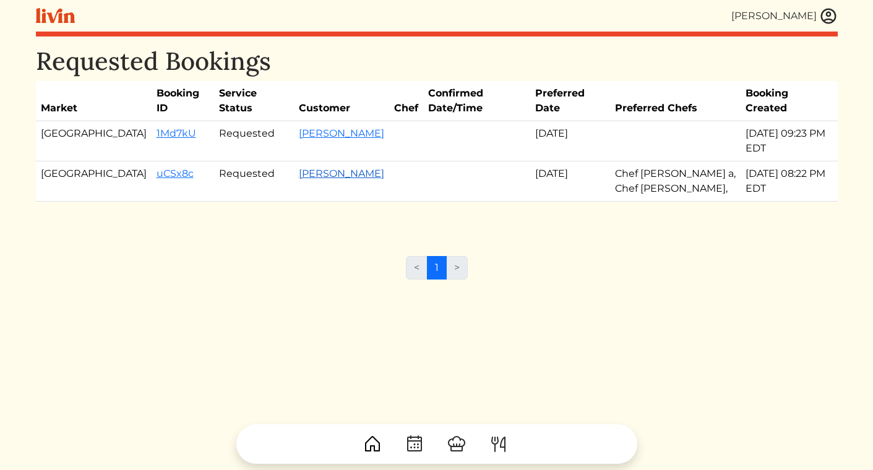
click at [299, 168] on link "[PERSON_NAME]" at bounding box center [341, 174] width 85 height 12
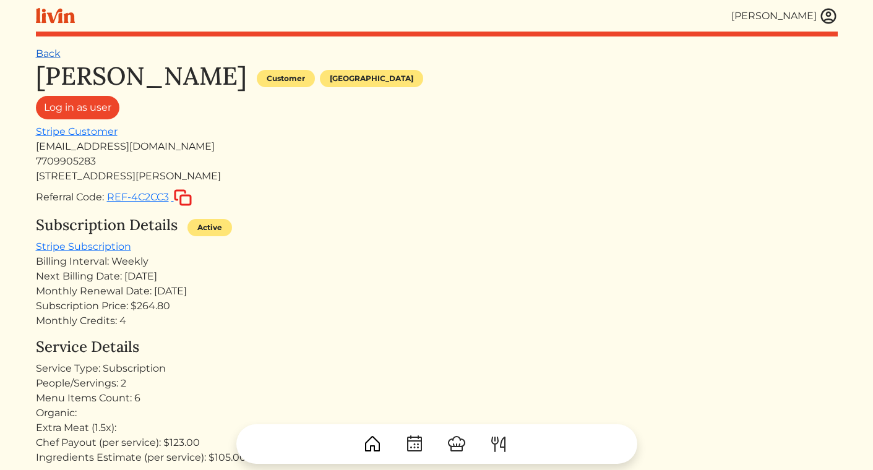
click at [57, 49] on link "Back" at bounding box center [48, 54] width 25 height 12
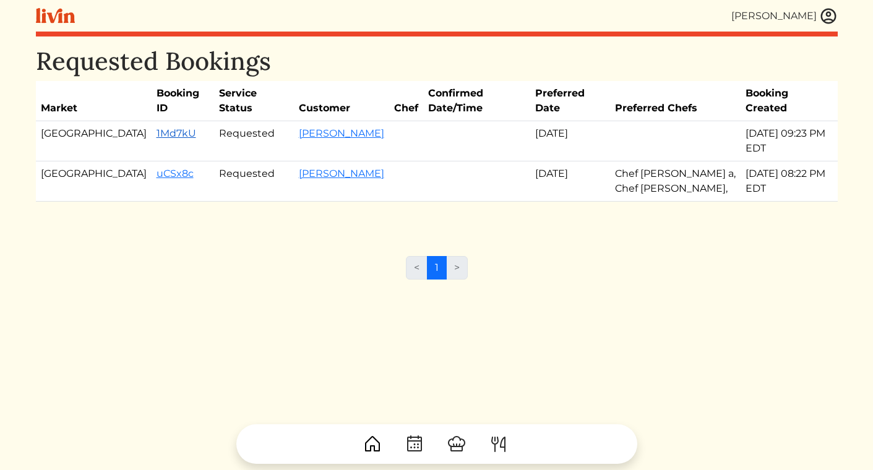
click at [157, 127] on link "1Md7kU" at bounding box center [177, 133] width 40 height 12
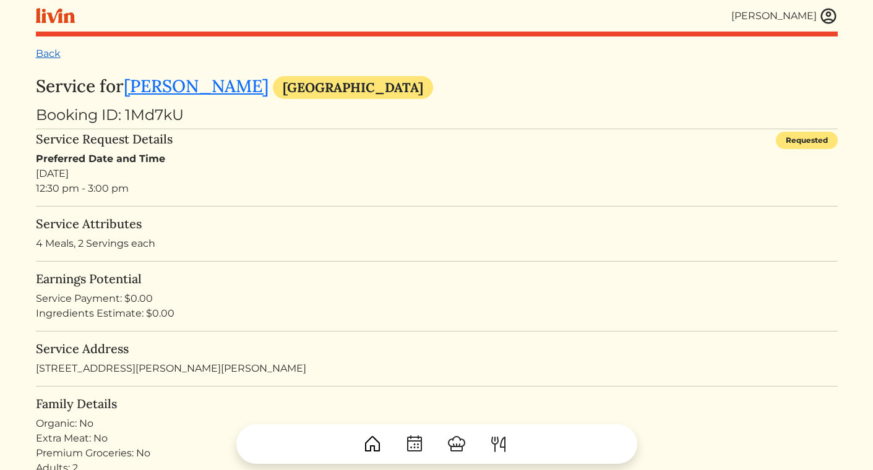
click at [46, 56] on link "Back" at bounding box center [48, 54] width 25 height 12
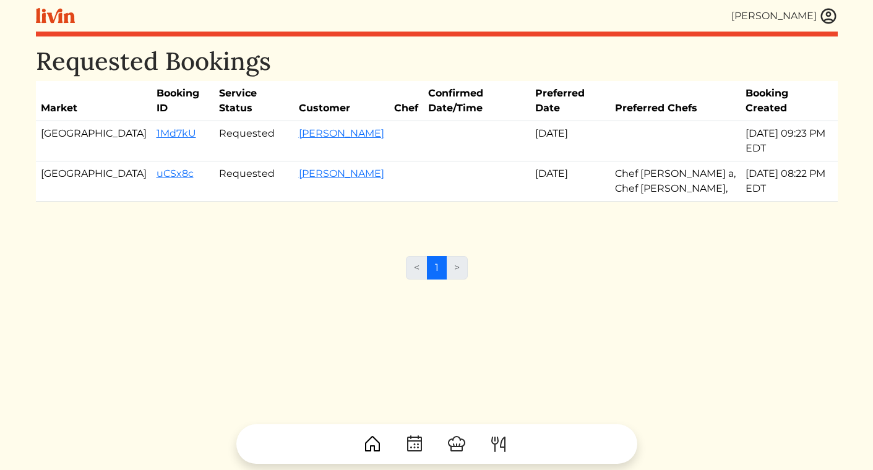
click at [830, 19] on img at bounding box center [828, 16] width 19 height 19
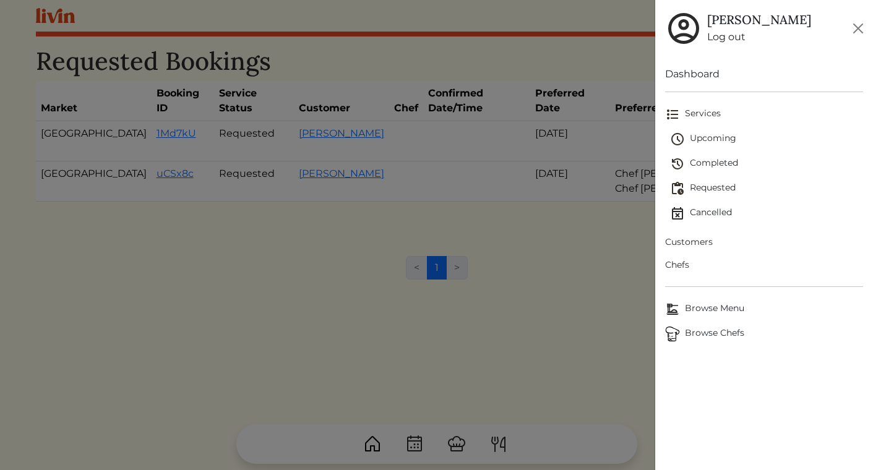
click at [712, 138] on span "Upcoming" at bounding box center [766, 139] width 193 height 15
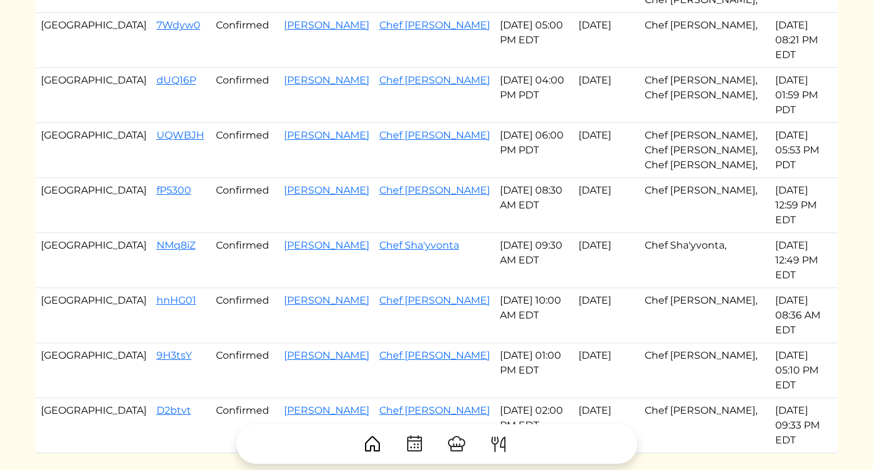
scroll to position [606, 0]
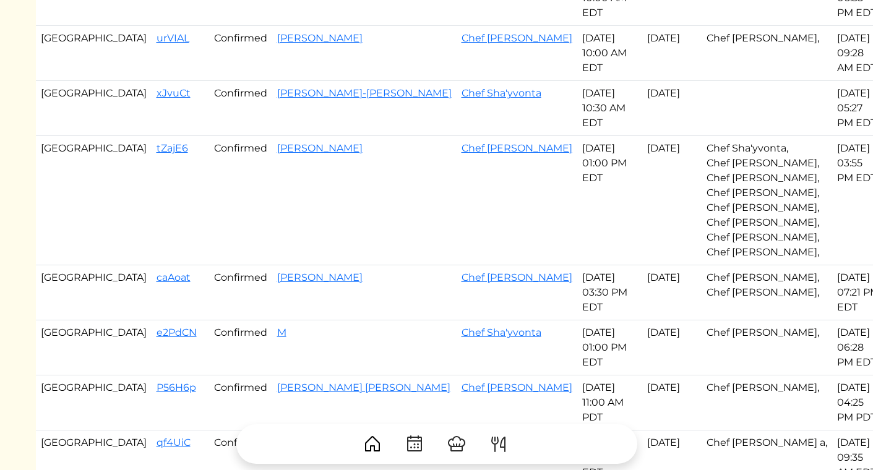
scroll to position [431, 0]
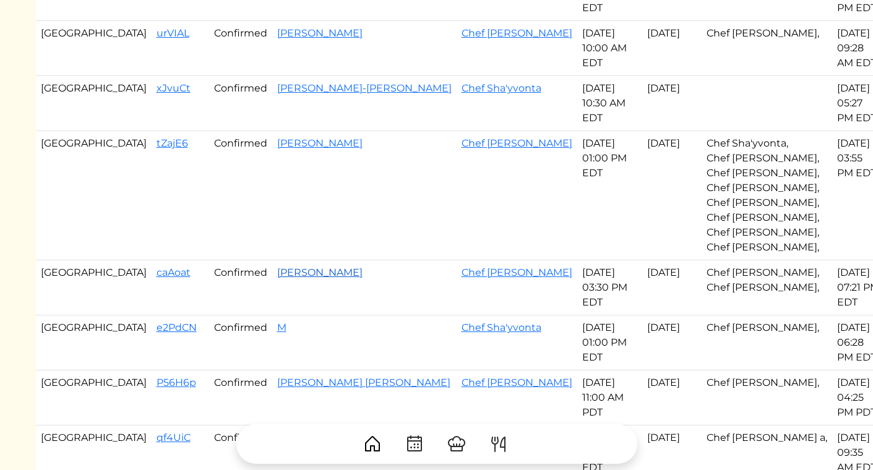
click at [277, 272] on link "[PERSON_NAME]" at bounding box center [319, 273] width 85 height 12
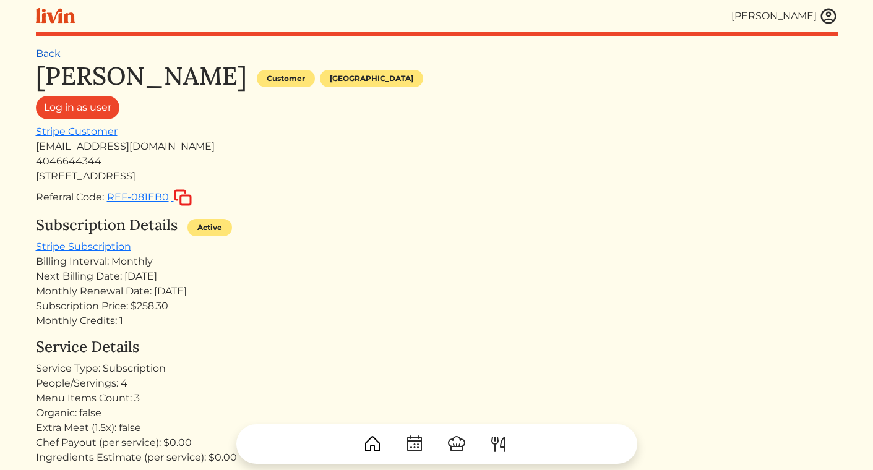
click at [37, 49] on link "Back" at bounding box center [48, 54] width 25 height 12
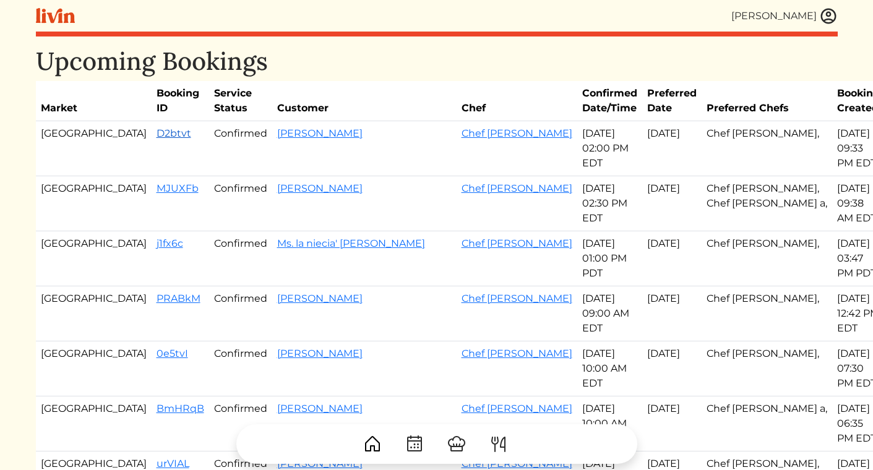
click at [157, 132] on link "D2btvt" at bounding box center [174, 133] width 35 height 12
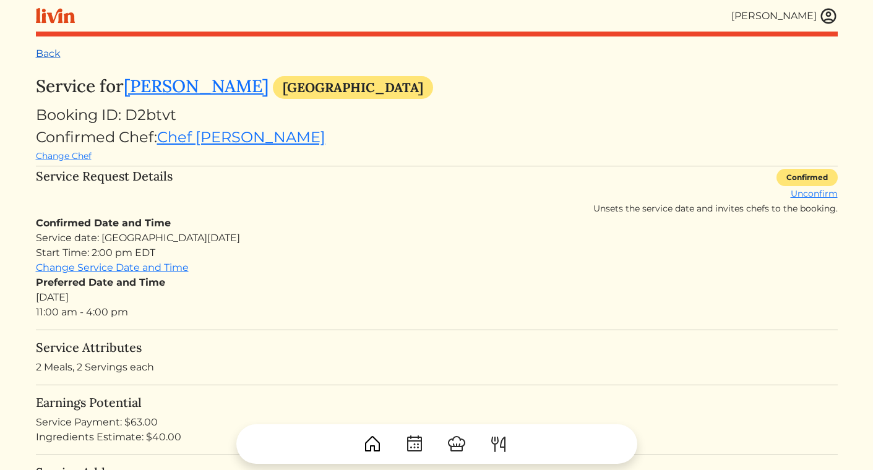
click at [59, 53] on link "Back" at bounding box center [48, 54] width 25 height 12
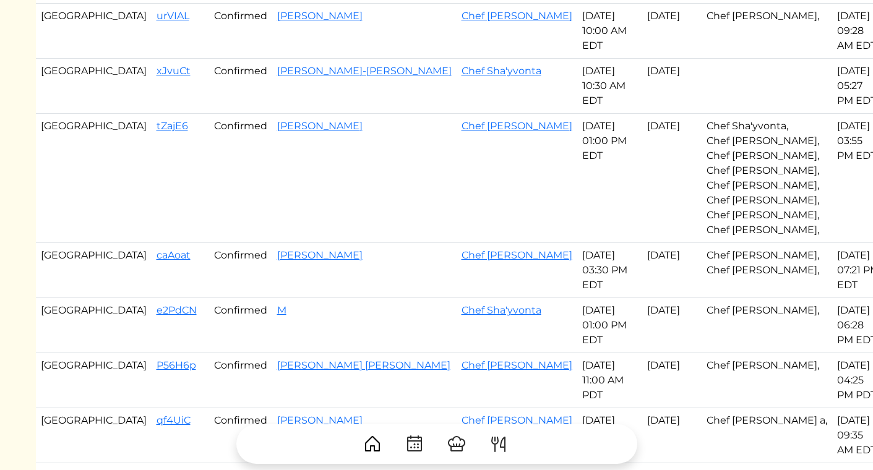
scroll to position [220, 0]
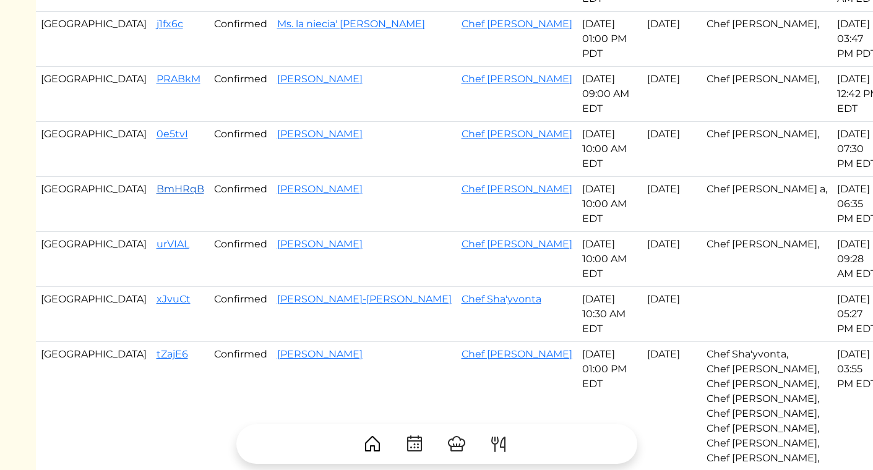
click at [157, 192] on link "BmHRqB" at bounding box center [181, 189] width 48 height 12
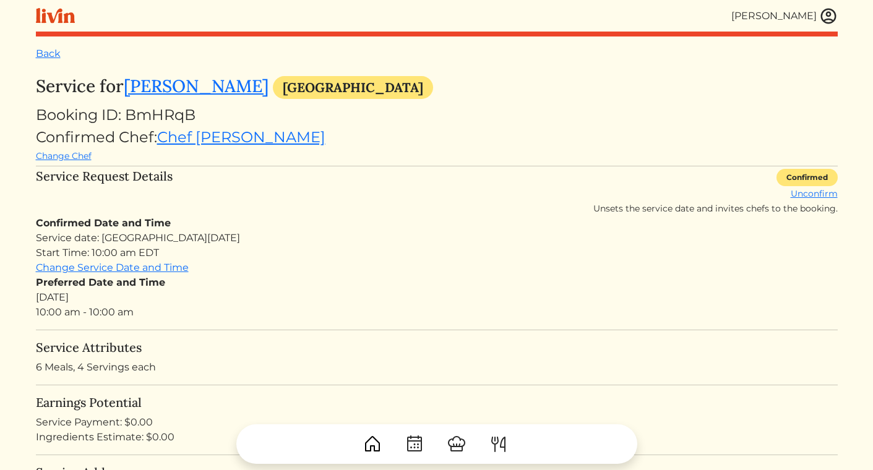
click at [356, 110] on div "Booking ID: BmHRqB" at bounding box center [437, 115] width 802 height 22
click at [53, 54] on link "Back" at bounding box center [48, 54] width 25 height 12
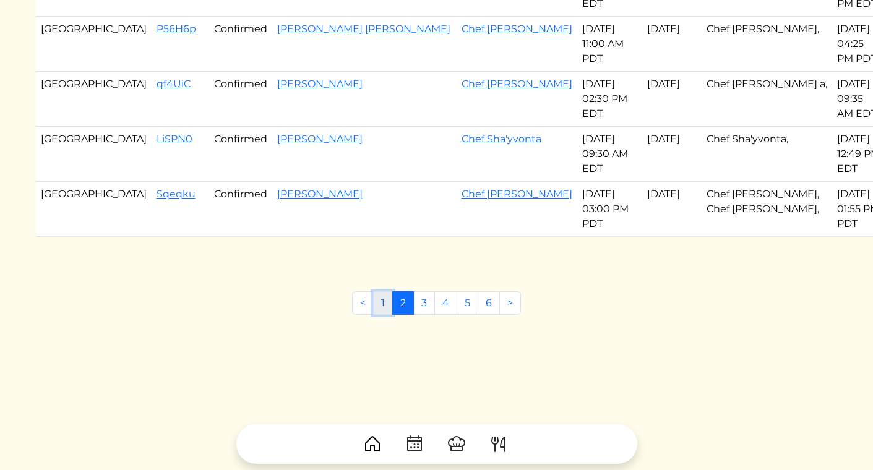
click at [384, 303] on link "1" at bounding box center [383, 303] width 20 height 24
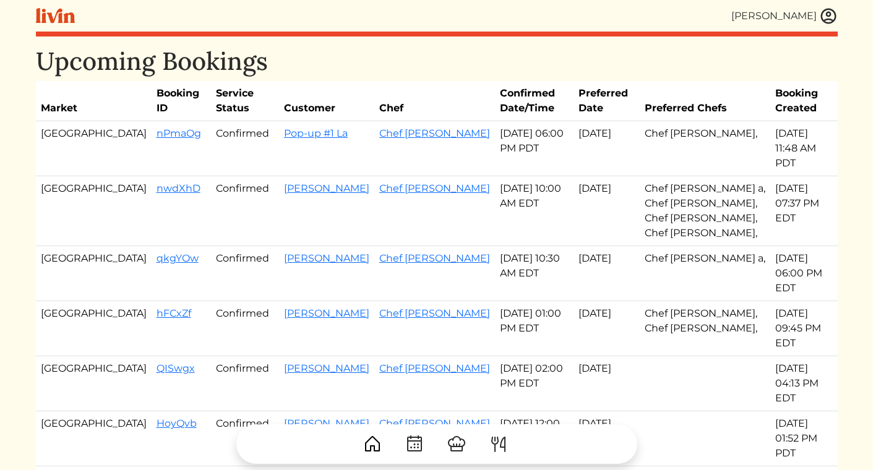
click at [830, 12] on img at bounding box center [828, 16] width 19 height 19
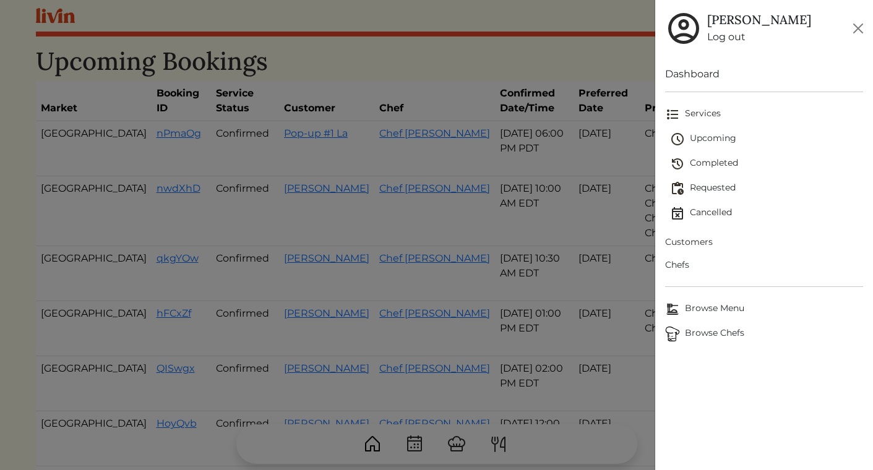
click at [725, 189] on span "Requested" at bounding box center [766, 188] width 193 height 15
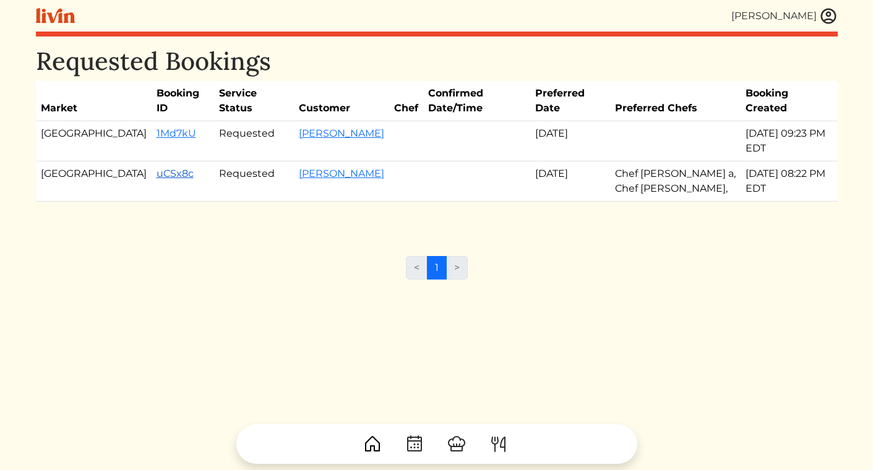
click at [157, 168] on link "uCSx8c" at bounding box center [175, 174] width 37 height 12
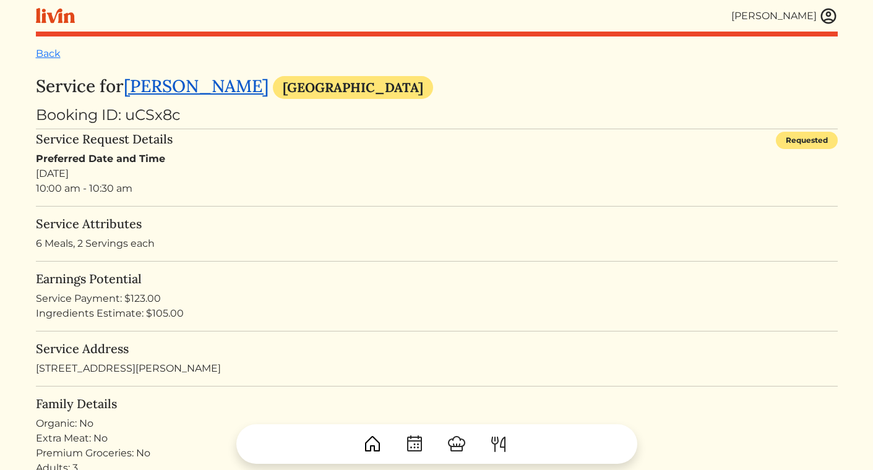
click at [212, 86] on link "[PERSON_NAME]" at bounding box center [196, 86] width 145 height 22
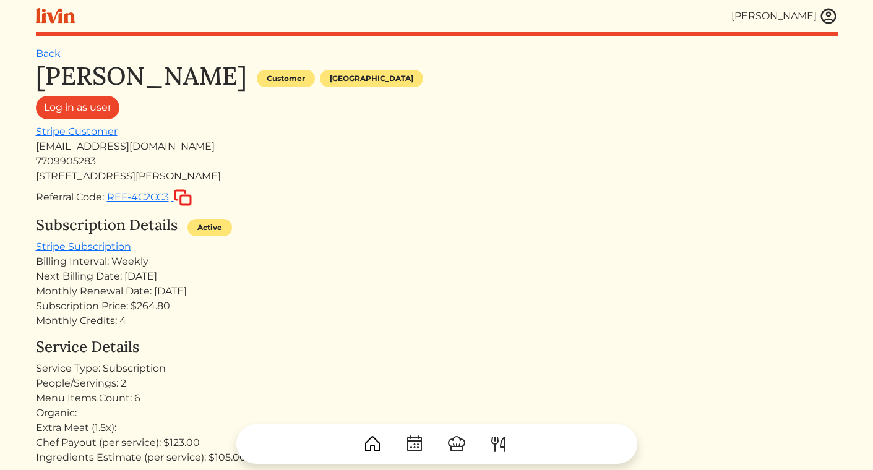
click at [825, 14] on img at bounding box center [828, 16] width 19 height 19
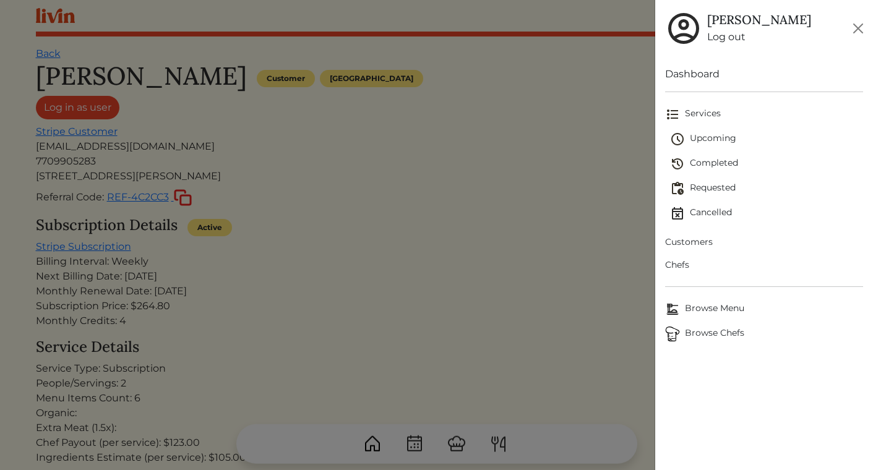
click at [720, 134] on span "Upcoming" at bounding box center [766, 139] width 193 height 15
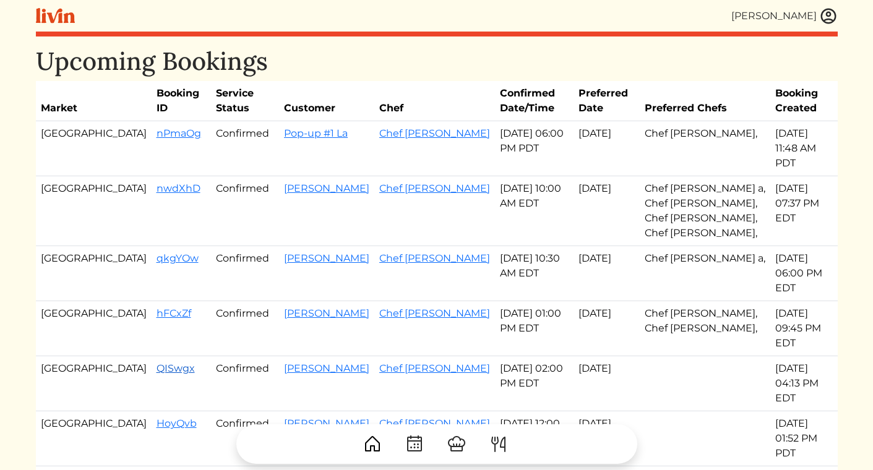
click at [157, 363] on link "QISwgx" at bounding box center [176, 369] width 38 height 12
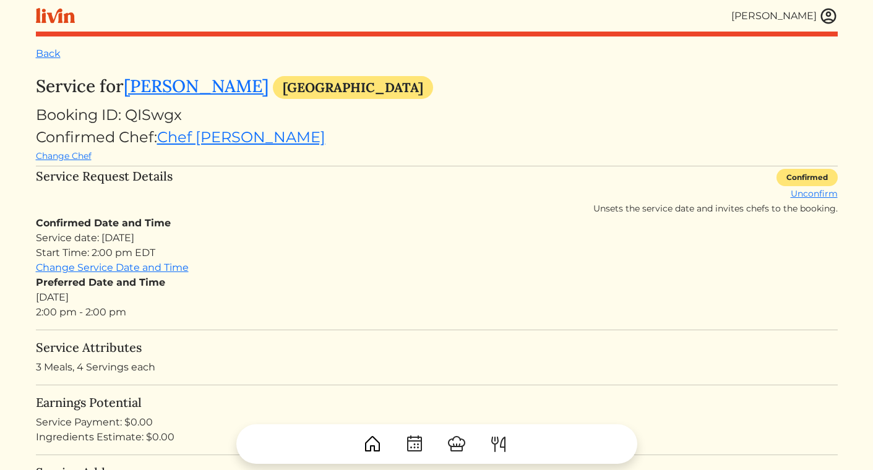
click at [467, 144] on div "Confirmed Chef: Chef [PERSON_NAME] Change Chef" at bounding box center [437, 144] width 802 height 37
click at [829, 5] on div "[PERSON_NAME]" at bounding box center [437, 16] width 802 height 32
click at [53, 61] on div "Back" at bounding box center [437, 53] width 802 height 15
click at [52, 56] on link "Back" at bounding box center [48, 54] width 25 height 12
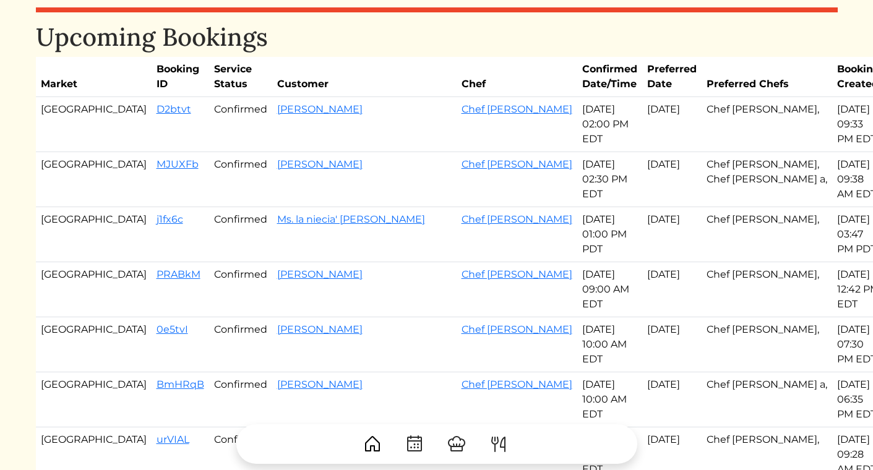
scroll to position [28, 0]
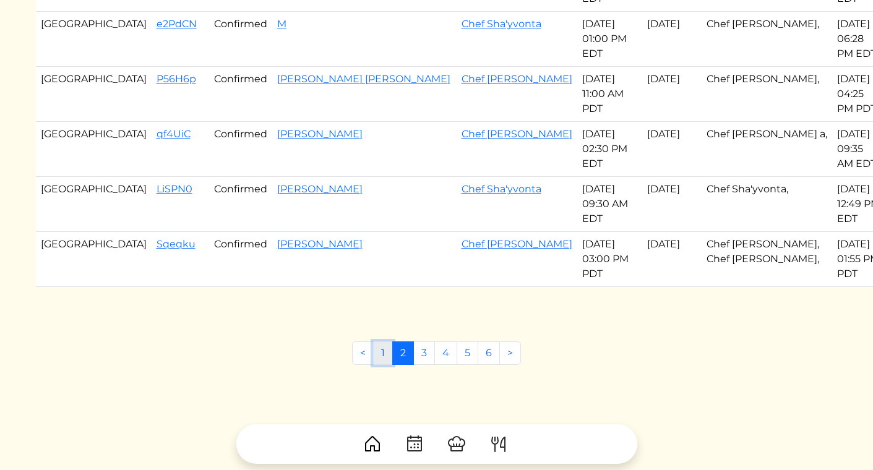
click at [385, 353] on link "1" at bounding box center [383, 354] width 20 height 24
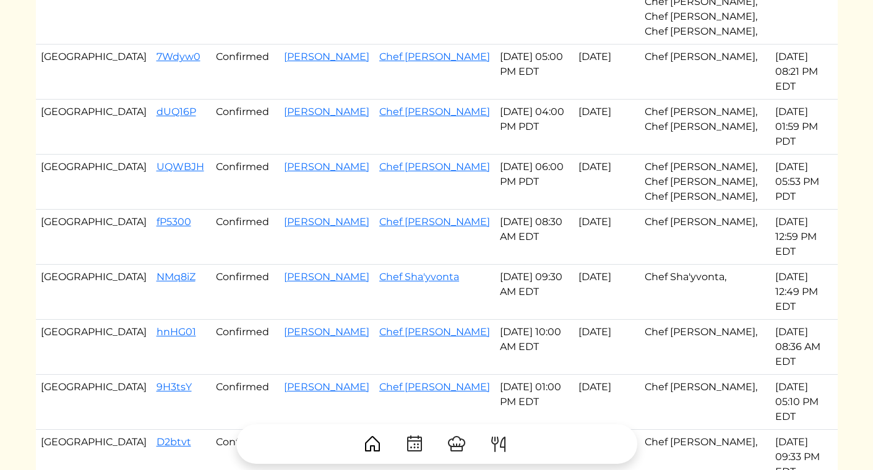
scroll to position [606, 0]
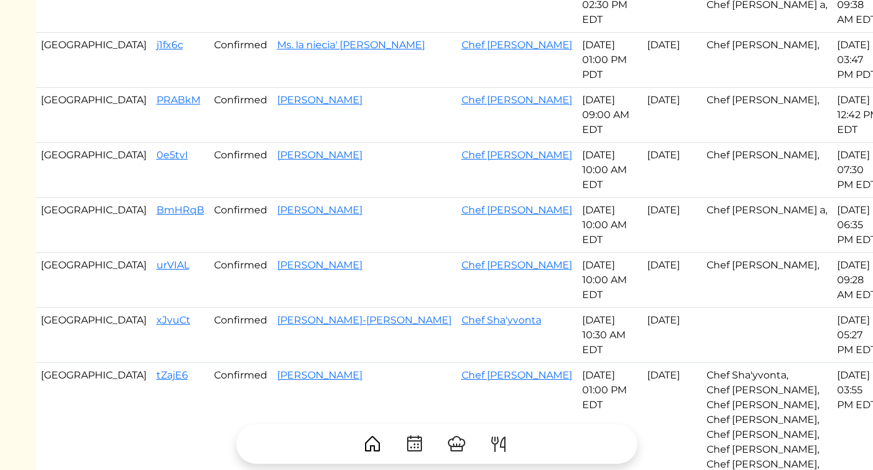
scroll to position [262, 0]
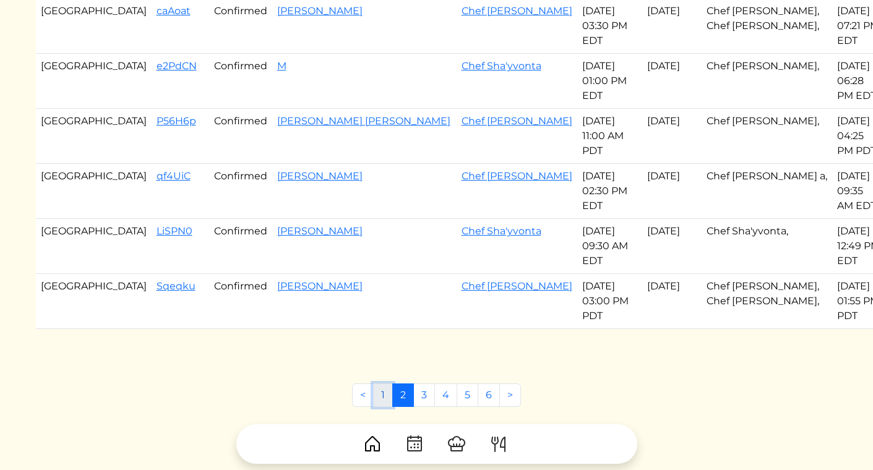
click at [377, 392] on link "1" at bounding box center [383, 396] width 20 height 24
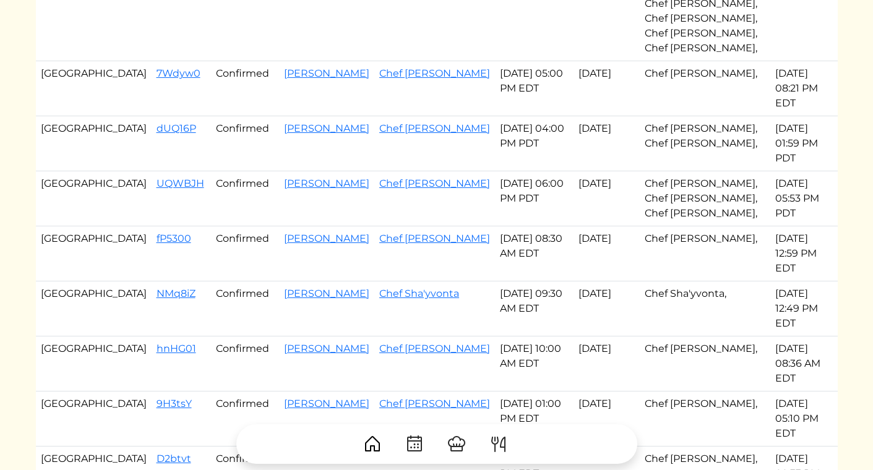
scroll to position [557, 0]
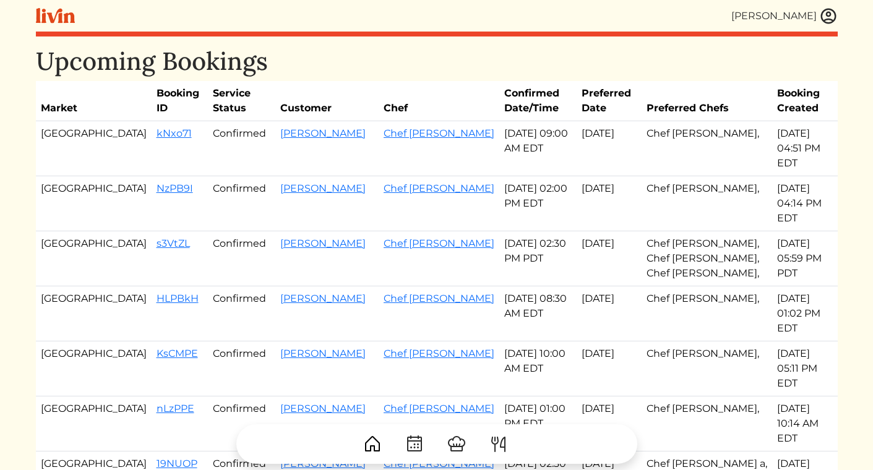
click at [826, 24] on img at bounding box center [828, 16] width 19 height 19
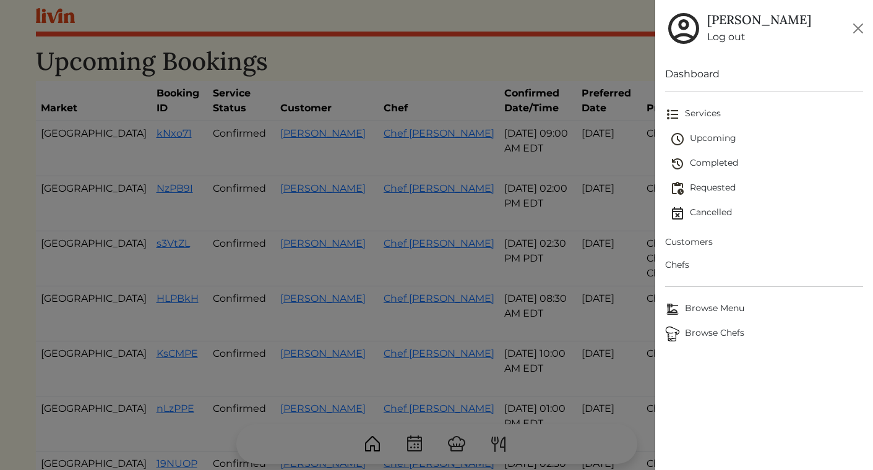
click at [689, 246] on span "Customers" at bounding box center [764, 242] width 198 height 13
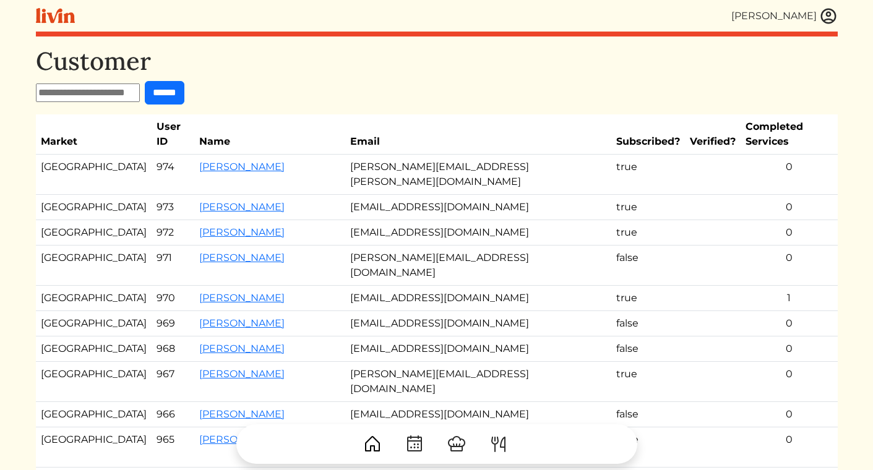
click at [101, 98] on input "text" at bounding box center [88, 93] width 104 height 19
type input "*******"
click at [145, 81] on input "******" at bounding box center [165, 93] width 40 height 24
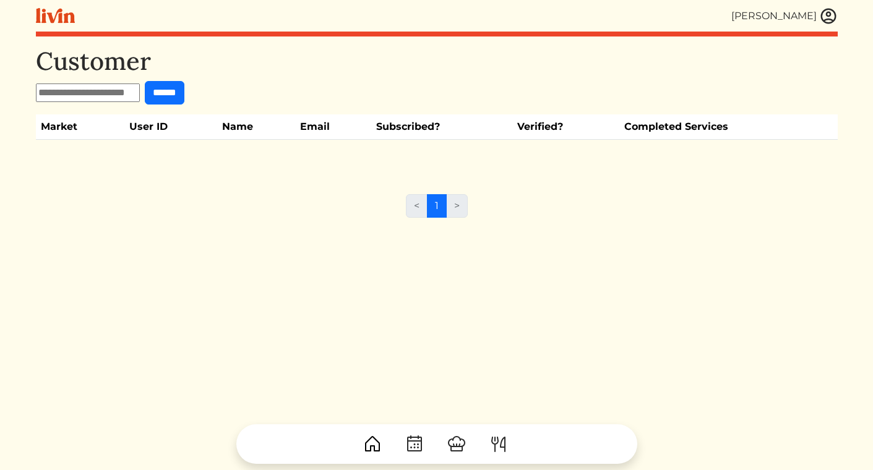
click at [87, 86] on input "text" at bounding box center [88, 93] width 104 height 19
type input "*"
type input "******"
click at [145, 81] on input "******" at bounding box center [165, 93] width 40 height 24
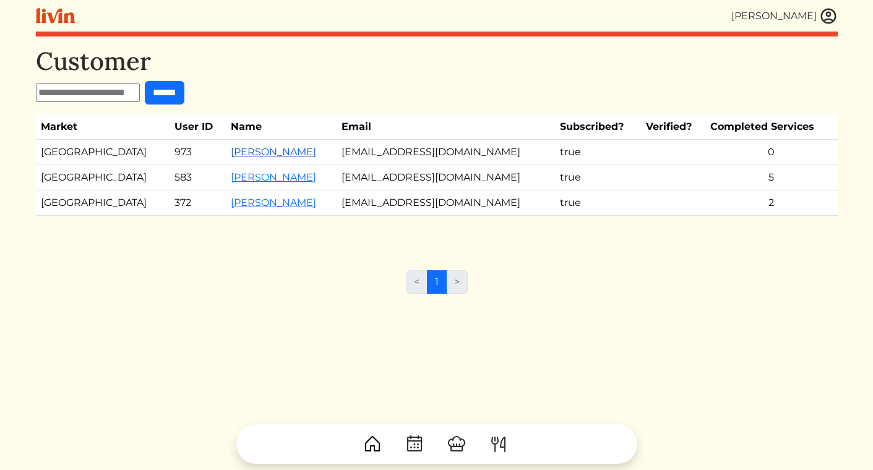
click at [231, 156] on link "[PERSON_NAME]" at bounding box center [273, 152] width 85 height 12
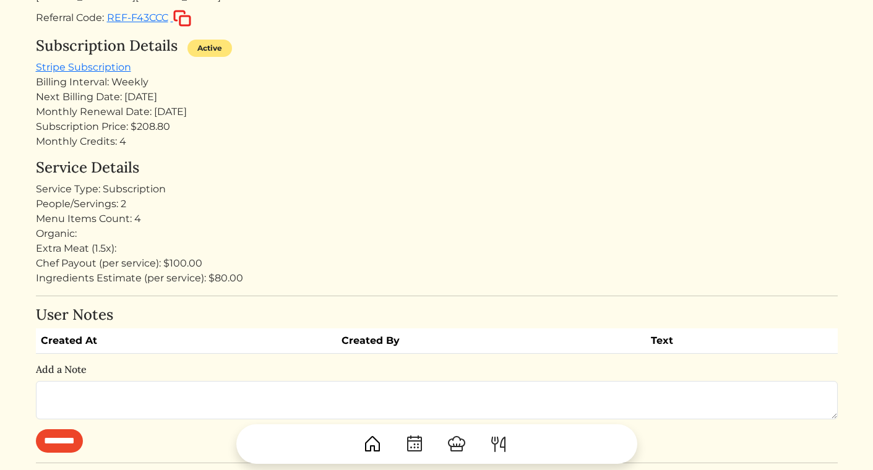
scroll to position [744, 0]
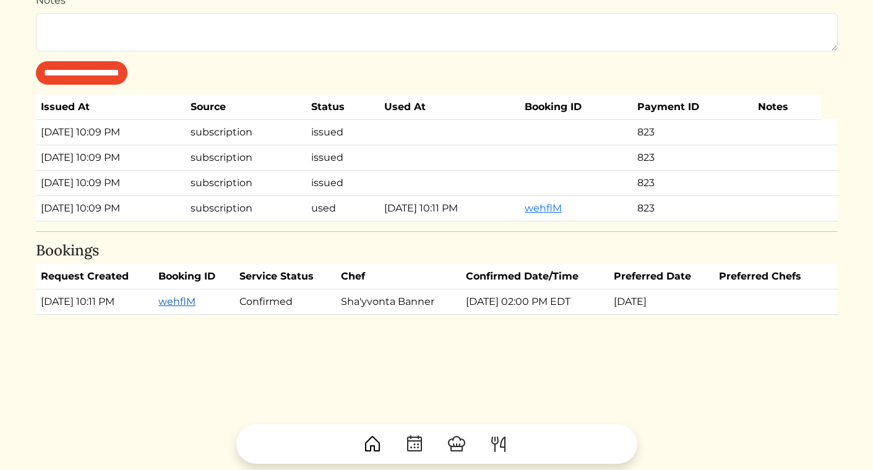
click at [196, 304] on link "wehflM" at bounding box center [176, 302] width 37 height 12
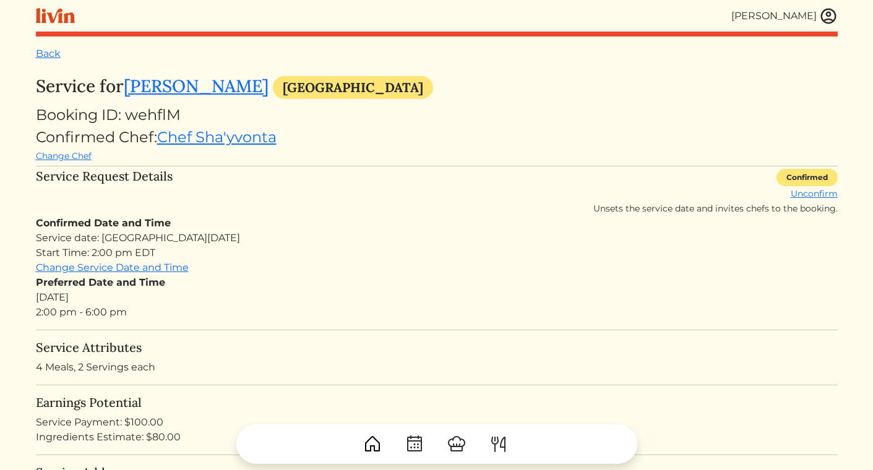
click at [826, 15] on img at bounding box center [828, 16] width 19 height 19
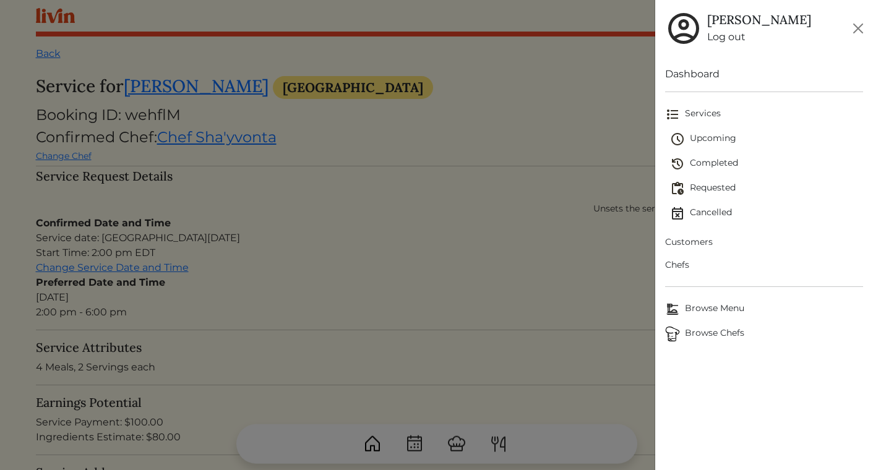
click at [723, 136] on span "Upcoming" at bounding box center [766, 139] width 193 height 15
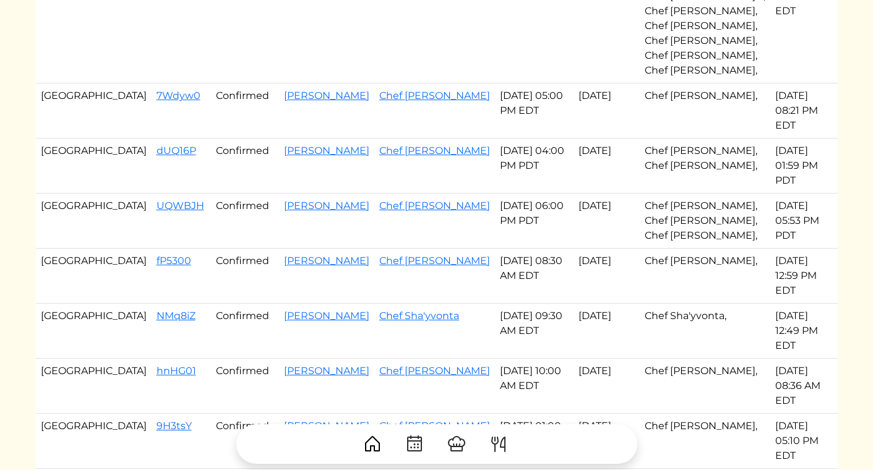
scroll to position [501, 0]
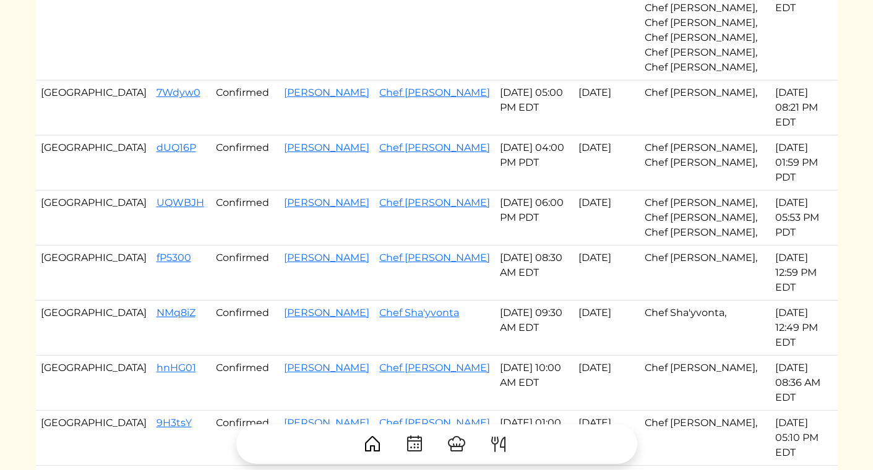
click at [401, 415] on div at bounding box center [437, 439] width 802 height 49
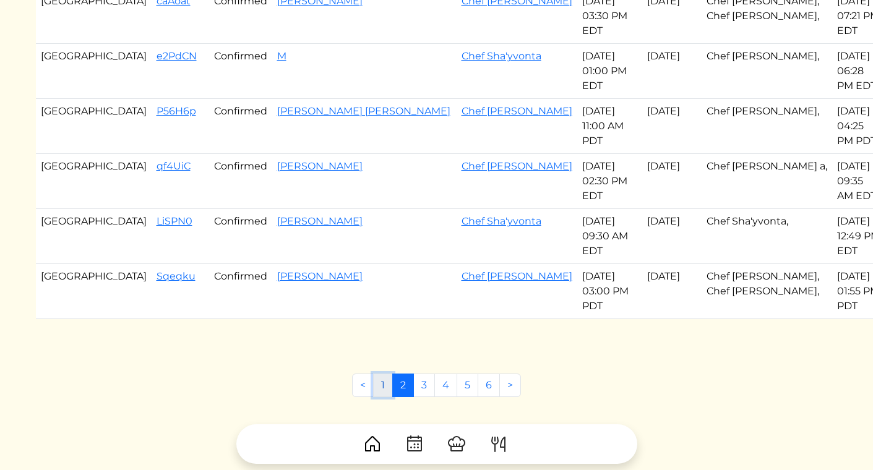
click at [385, 384] on link "1" at bounding box center [383, 386] width 20 height 24
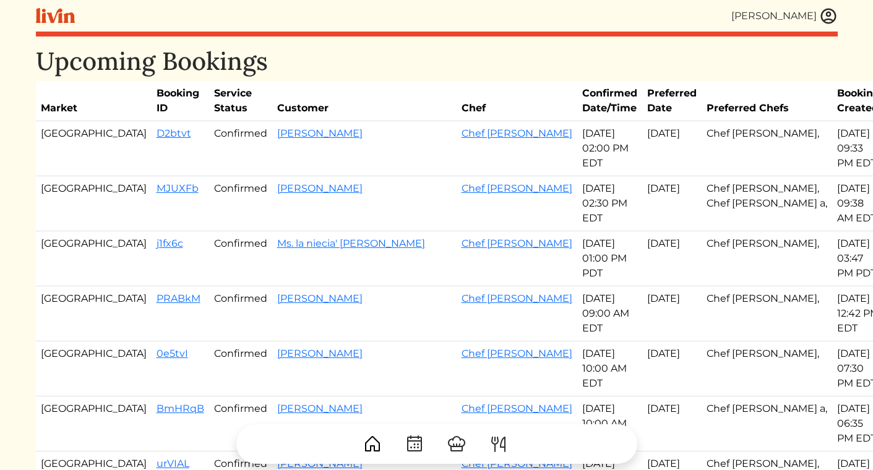
click at [824, 14] on img at bounding box center [828, 16] width 19 height 19
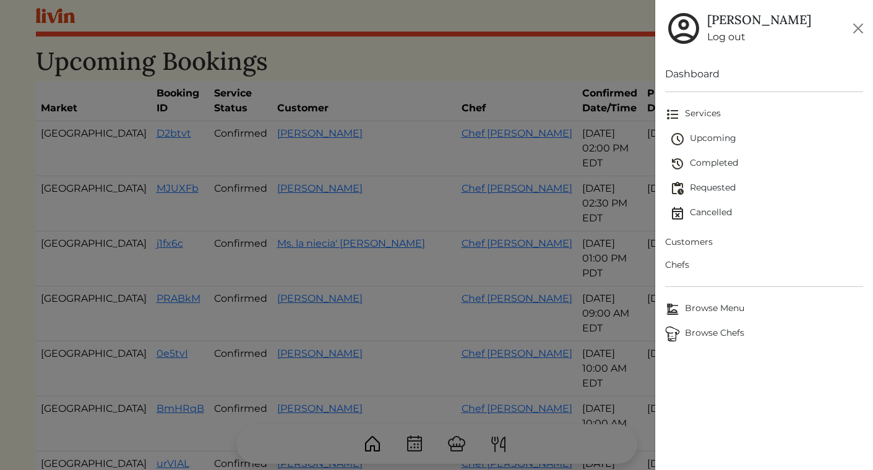
click at [694, 241] on span "Customers" at bounding box center [764, 242] width 198 height 13
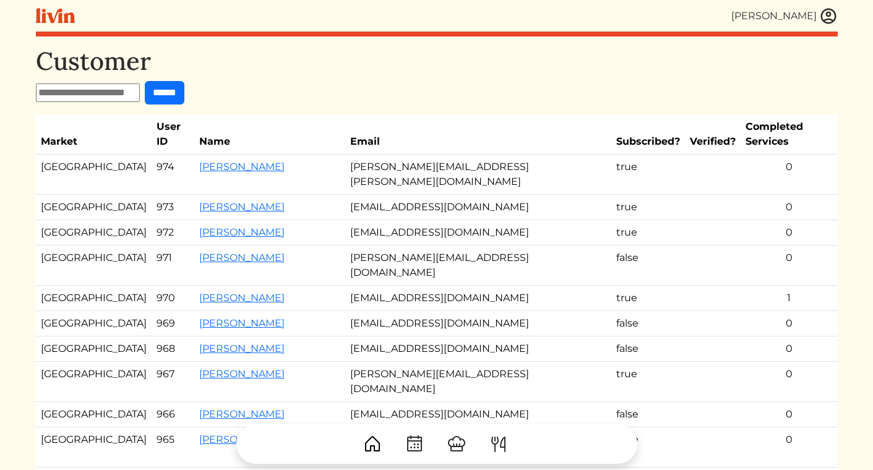
click at [72, 93] on input "text" at bounding box center [88, 93] width 104 height 19
type input "******"
click at [145, 81] on input "******" at bounding box center [165, 93] width 40 height 24
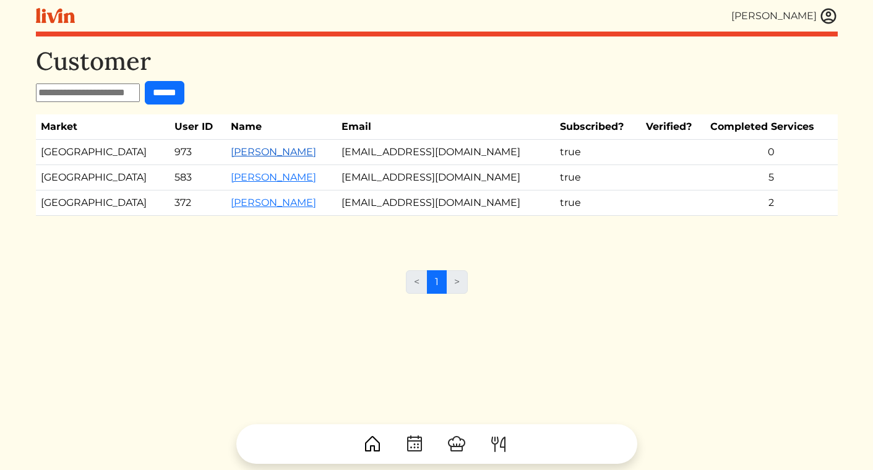
click at [231, 150] on link "[PERSON_NAME]" at bounding box center [273, 152] width 85 height 12
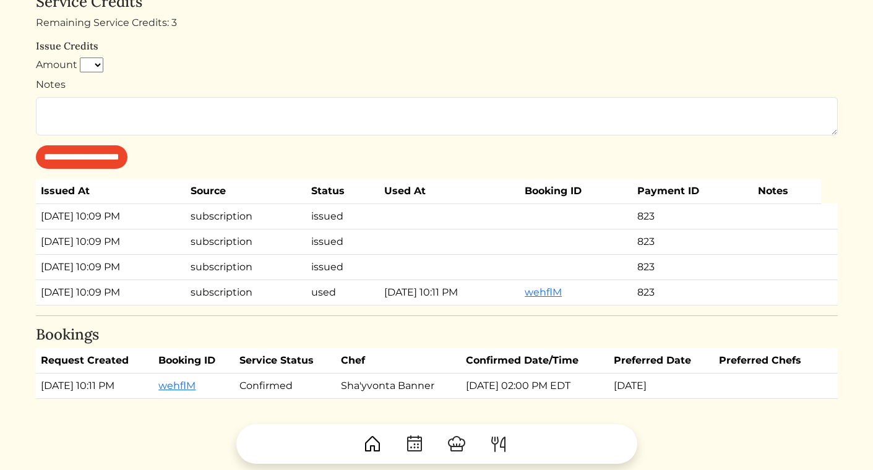
scroll to position [744, 0]
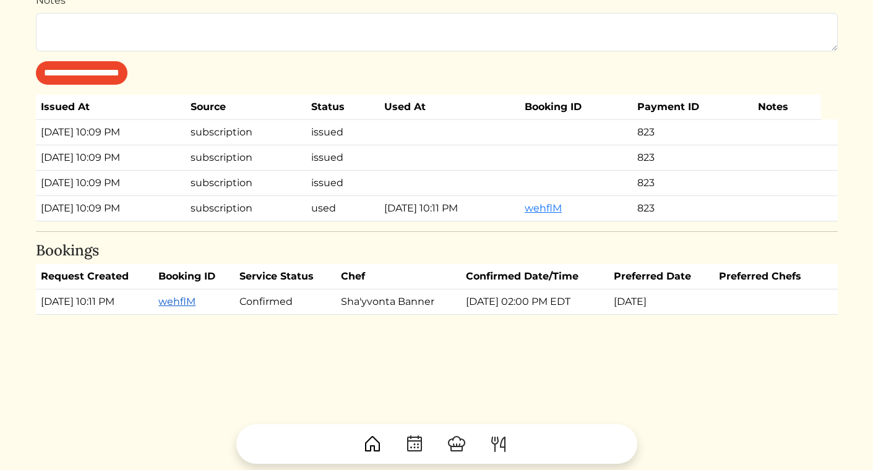
click at [196, 302] on link "wehflM" at bounding box center [176, 302] width 37 height 12
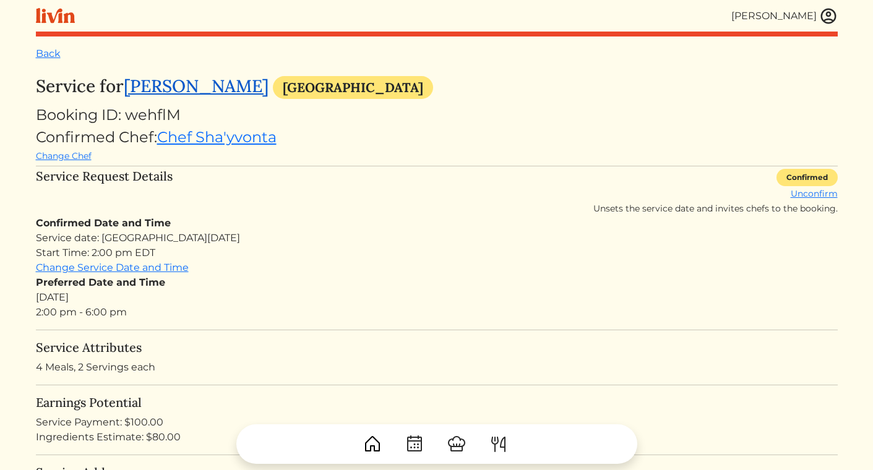
click at [181, 85] on link "[PERSON_NAME]" at bounding box center [196, 86] width 145 height 22
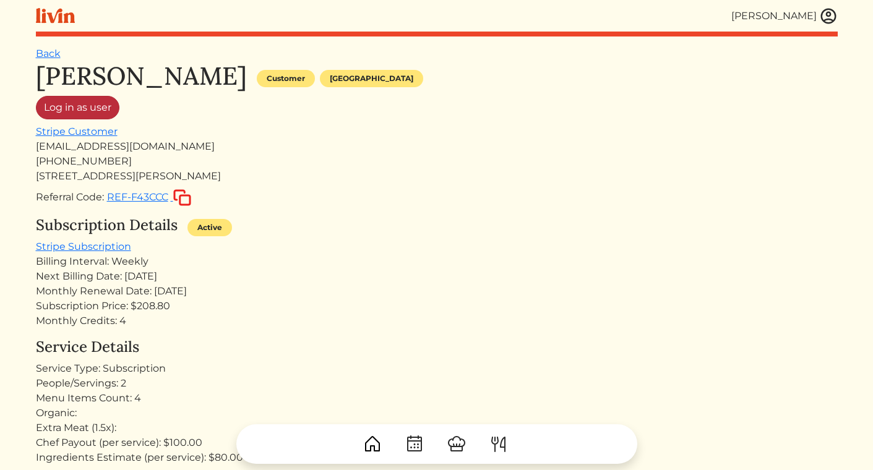
click at [90, 106] on link "Log in as user" at bounding box center [78, 108] width 84 height 24
